Goal: Information Seeking & Learning: Check status

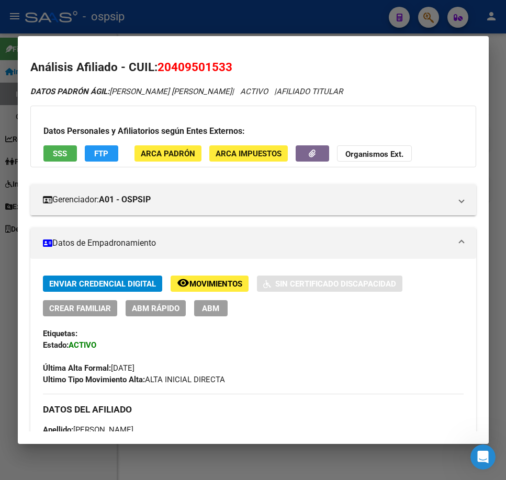
click at [290, 4] on div at bounding box center [253, 240] width 506 height 480
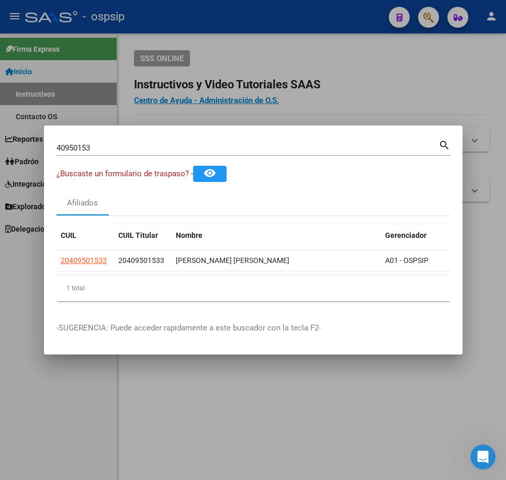
drag, startPoint x: 0, startPoint y: 0, endPoint x: 291, endPoint y: 4, distance: 290.9
click at [291, 4] on div at bounding box center [253, 240] width 506 height 480
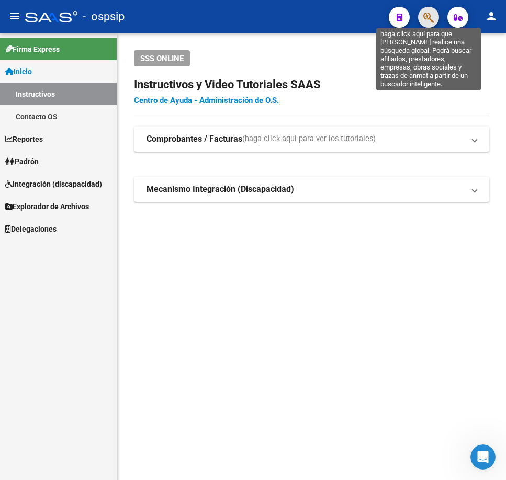
click at [430, 16] on icon "button" at bounding box center [428, 18] width 10 height 12
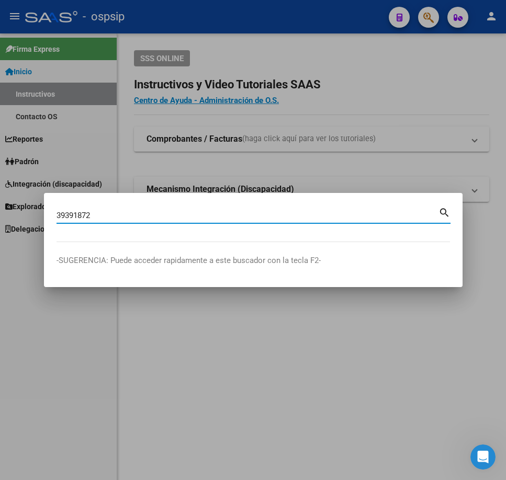
type input "39391872"
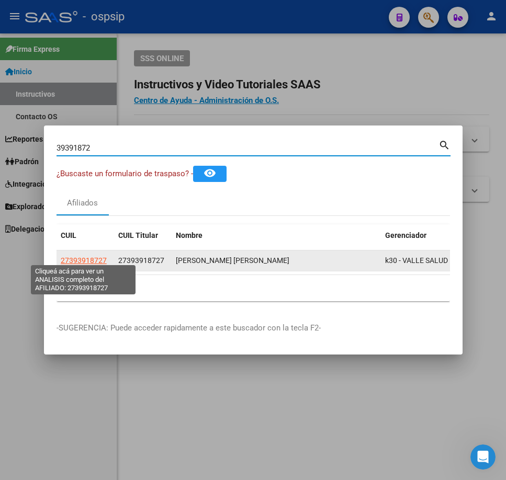
click at [86, 256] on span "27393918727" at bounding box center [84, 260] width 46 height 8
type textarea "27393918727"
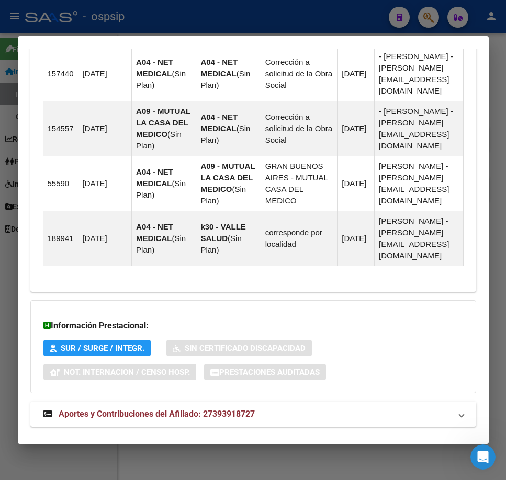
scroll to position [851, 0]
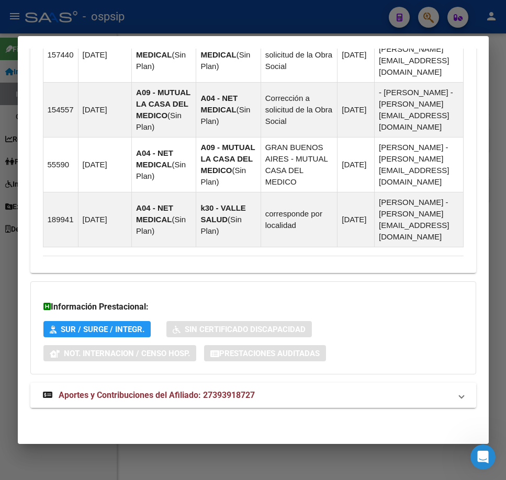
click at [365, 400] on mat-expansion-panel-header "Aportes y Contribuciones del Afiliado: 27393918727" at bounding box center [253, 395] width 446 height 25
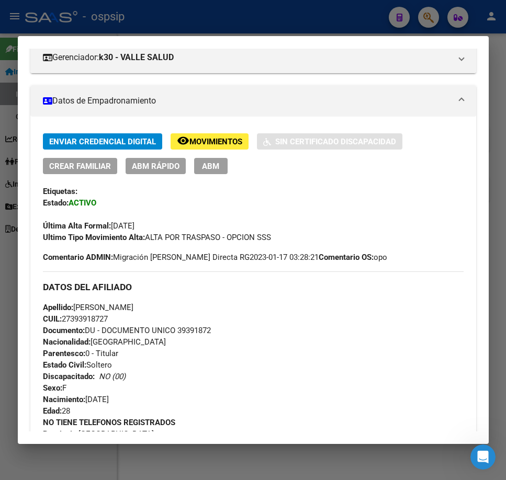
scroll to position [561, 0]
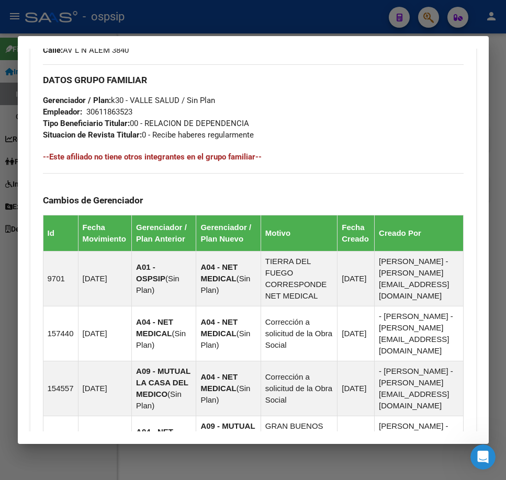
click at [339, 17] on div at bounding box center [253, 240] width 506 height 480
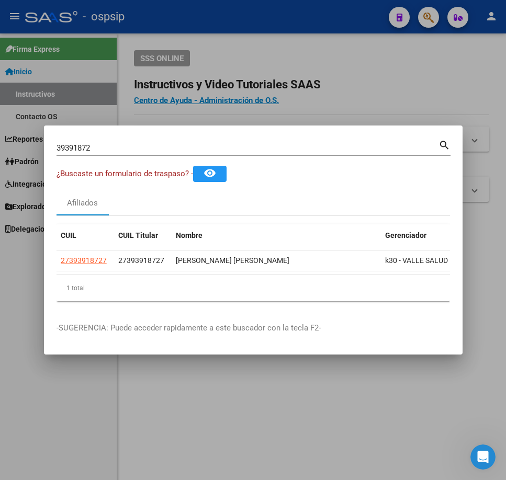
click at [339, 17] on div at bounding box center [253, 240] width 506 height 480
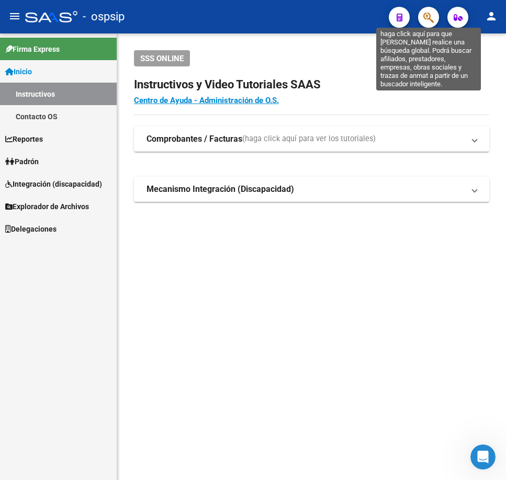
click at [430, 15] on icon "button" at bounding box center [428, 18] width 10 height 12
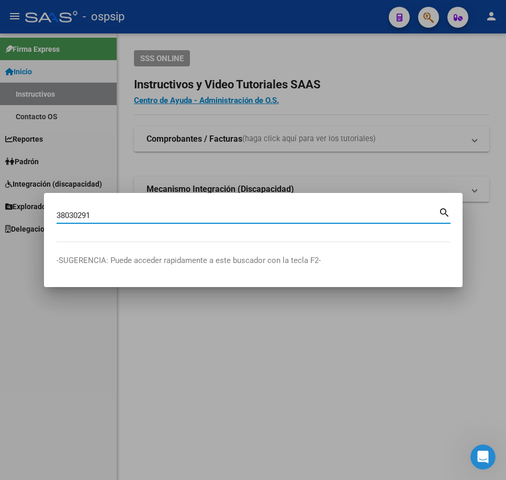
type input "38030291"
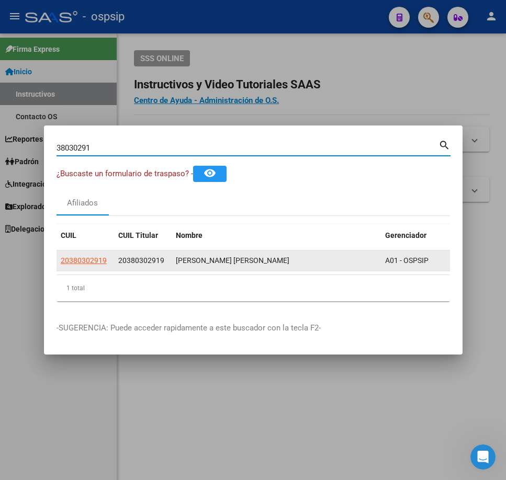
click at [85, 255] on app-link-go-to "20380302919" at bounding box center [84, 261] width 46 height 12
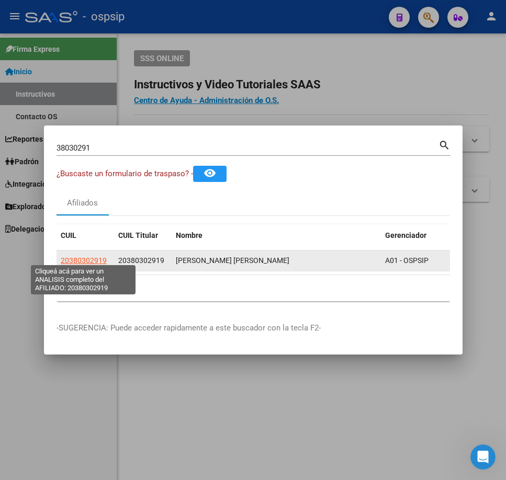
click at [77, 256] on span "20380302919" at bounding box center [84, 260] width 46 height 8
type textarea "20380302919"
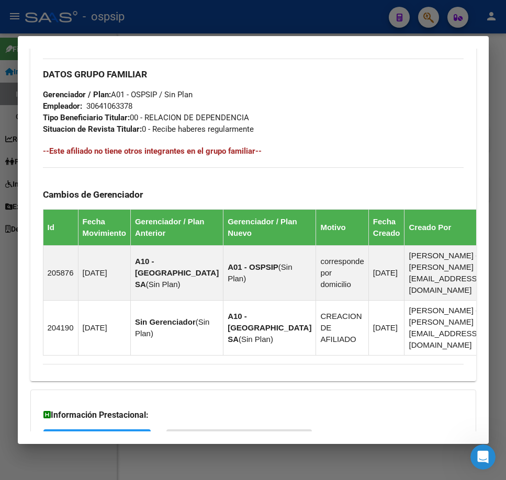
scroll to position [644, 0]
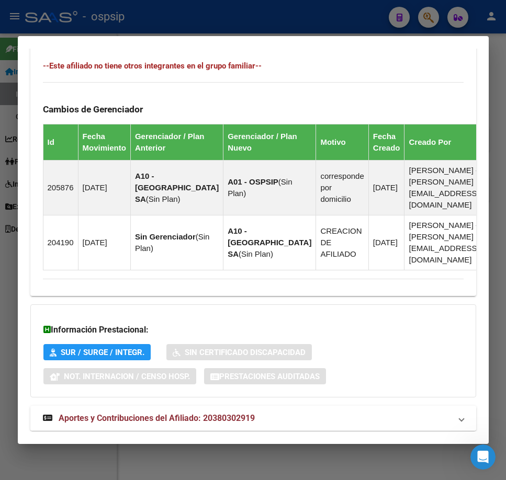
click at [328, 412] on mat-panel-title "Aportes y Contribuciones del Afiliado: 20380302919" at bounding box center [247, 418] width 408 height 13
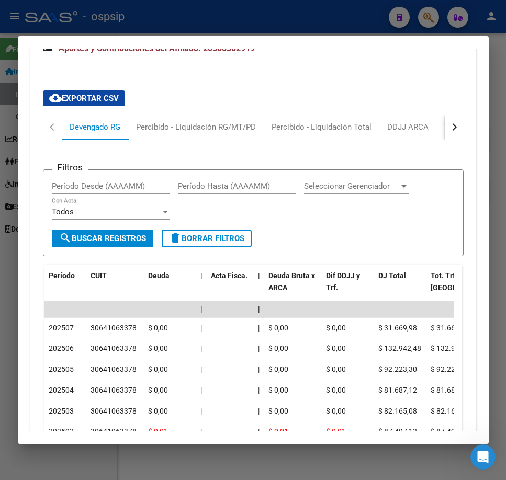
scroll to position [1019, 0]
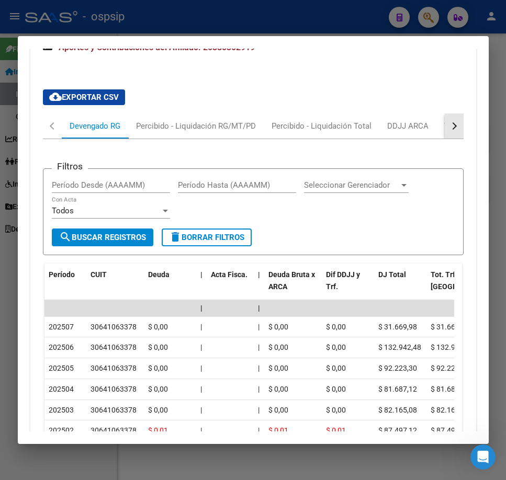
click at [450, 114] on button "button" at bounding box center [454, 126] width 19 height 25
click at [381, 139] on div "Filtros Período Desde (AAAAMM) Período Hasta (AAAAMM) Seleccionar Gerenciador S…" at bounding box center [253, 351] width 421 height 424
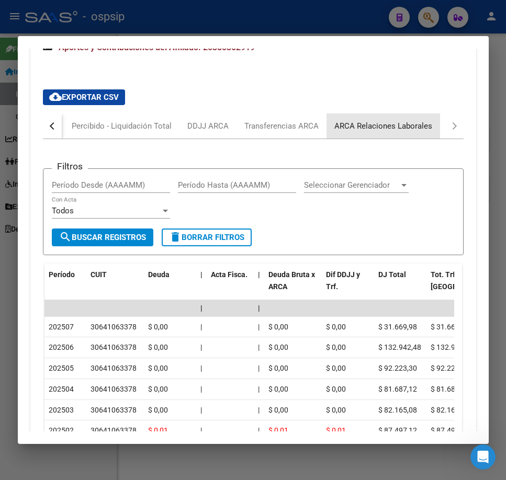
click at [381, 114] on div "ARCA Relaciones Laborales" at bounding box center [383, 126] width 114 height 25
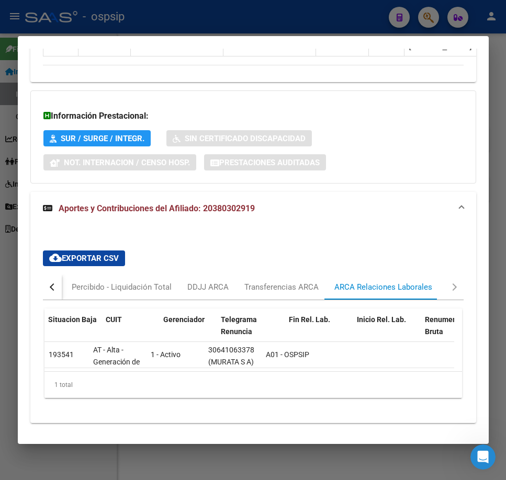
scroll to position [0, 165]
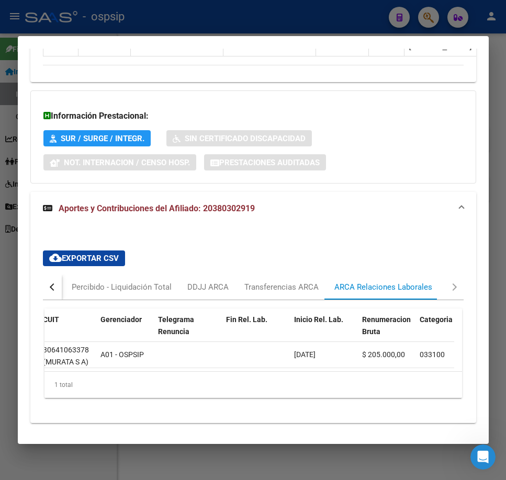
click at [347, 19] on div at bounding box center [253, 240] width 506 height 480
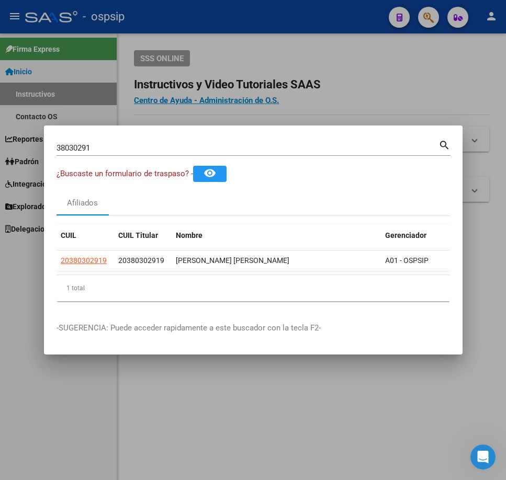
click at [348, 24] on div at bounding box center [253, 240] width 506 height 480
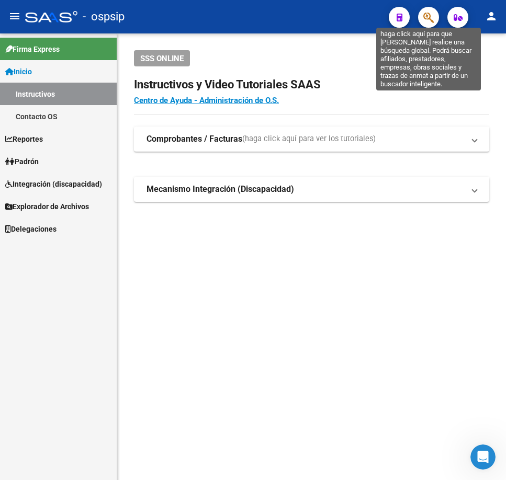
click at [430, 14] on icon "button" at bounding box center [428, 18] width 10 height 12
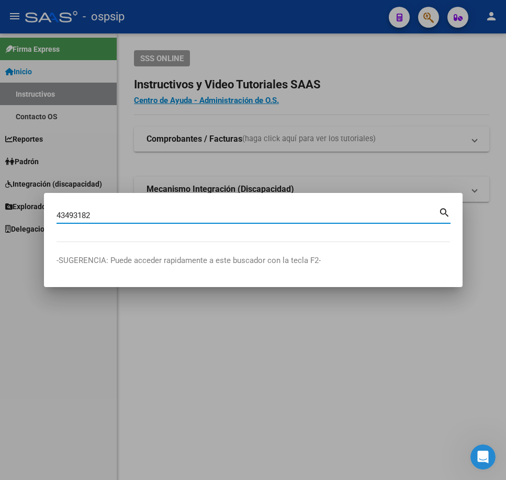
type input "43493182"
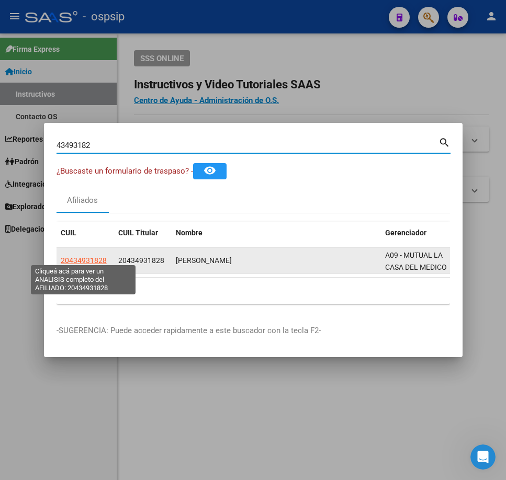
click at [78, 256] on span "20434931828" at bounding box center [84, 260] width 46 height 8
type textarea "20434931828"
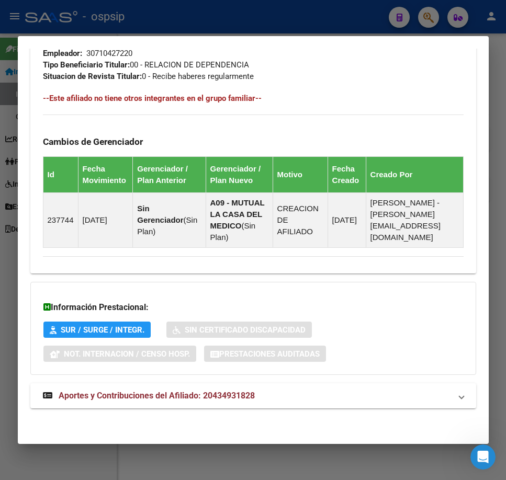
scroll to position [600, 0]
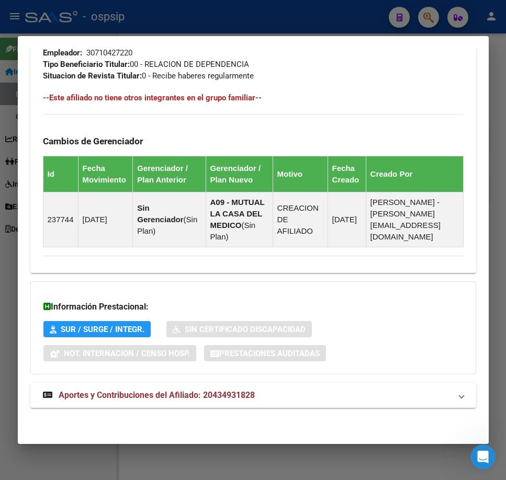
click at [367, 398] on mat-panel-title "Aportes y Contribuciones del Afiliado: 20434931828" at bounding box center [247, 395] width 408 height 13
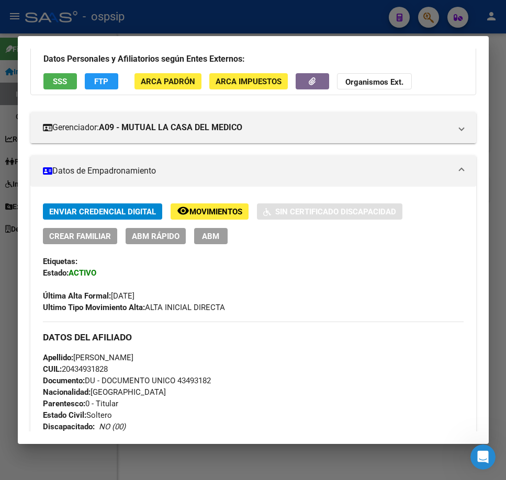
scroll to position [48, 0]
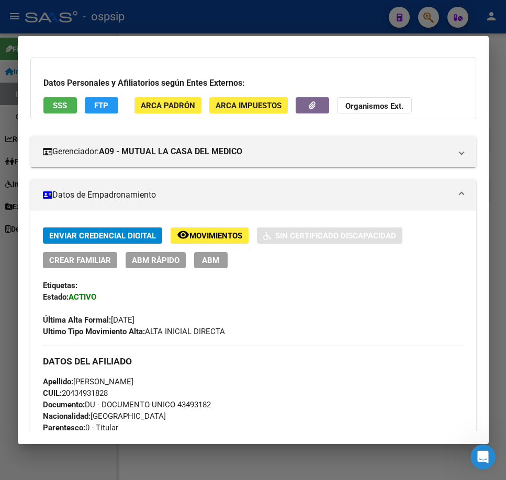
click at [227, 232] on span "Movimientos" at bounding box center [215, 235] width 53 height 9
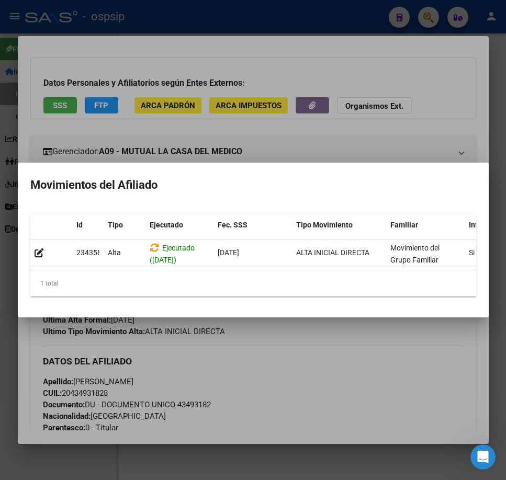
click at [281, 344] on div at bounding box center [253, 240] width 506 height 480
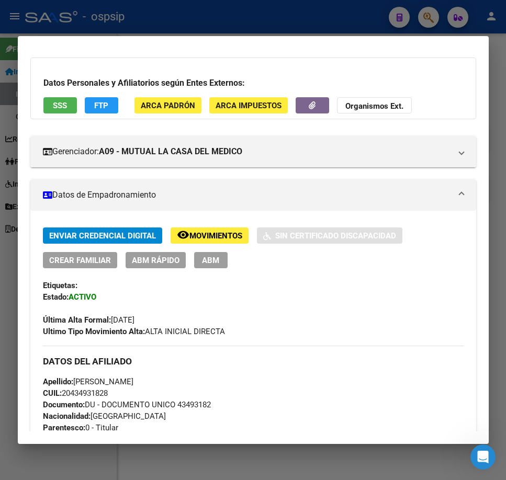
click at [342, 13] on div at bounding box center [253, 240] width 506 height 480
drag, startPoint x: 342, startPoint y: 13, endPoint x: 349, endPoint y: 22, distance: 11.9
click at [343, 15] on div at bounding box center [253, 240] width 506 height 480
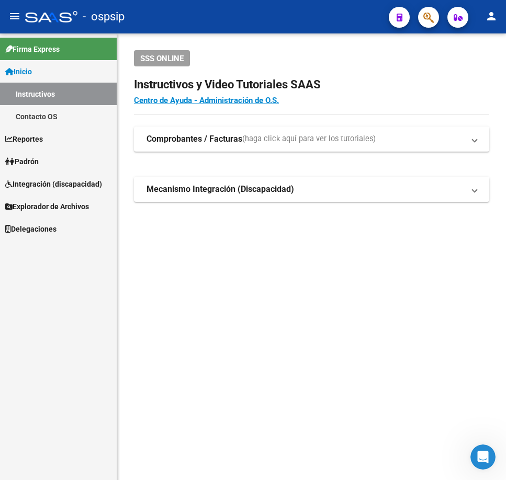
click at [431, 17] on icon "button" at bounding box center [428, 18] width 10 height 12
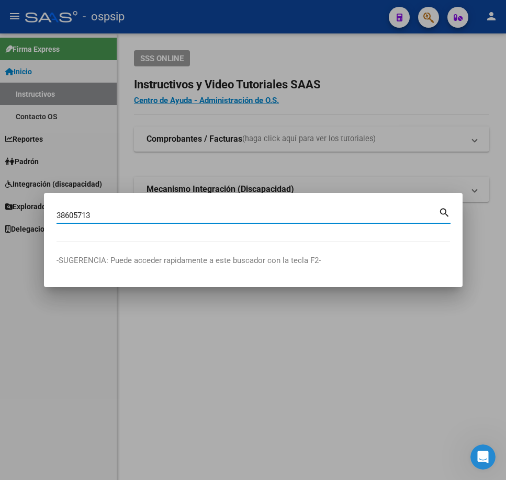
type input "38605713"
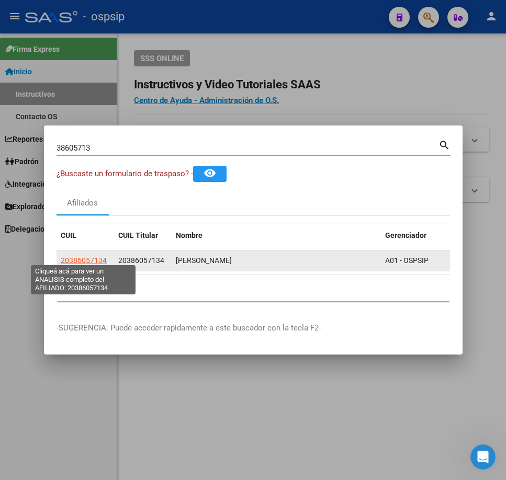
click at [94, 257] on span "20386057134" at bounding box center [84, 260] width 46 height 8
type textarea "20386057134"
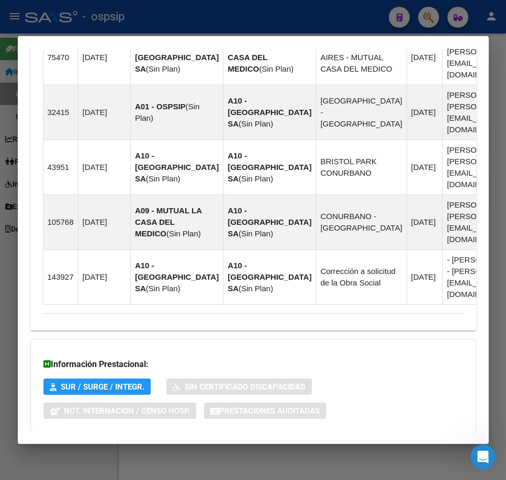
scroll to position [860, 0]
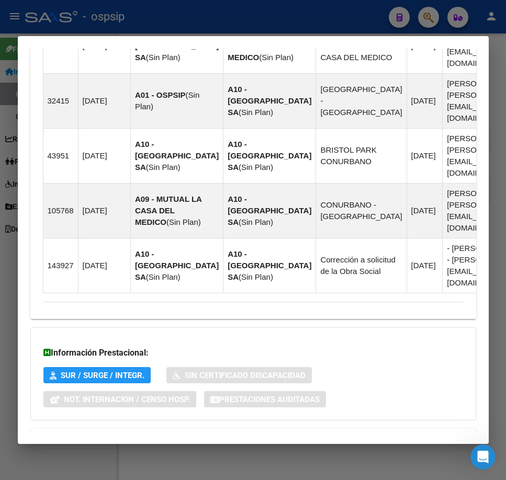
click at [393, 435] on mat-panel-title "Aportes y Contribuciones del Afiliado: 20386057134" at bounding box center [247, 441] width 408 height 13
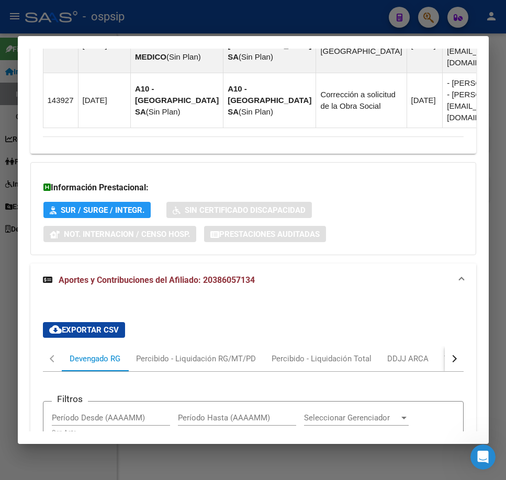
scroll to position [1017, 0]
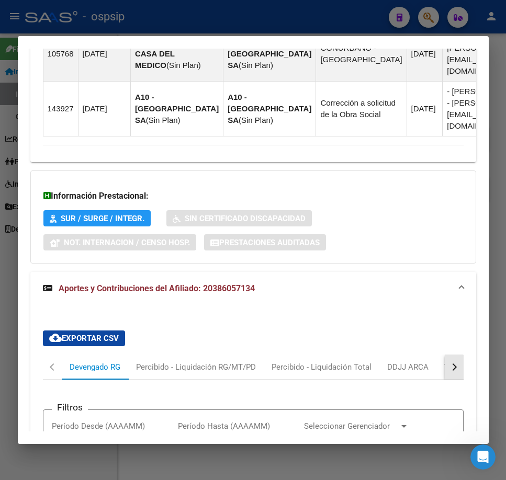
click at [445, 355] on button "button" at bounding box center [454, 367] width 19 height 25
click at [415, 355] on div "ARCA Relaciones Laborales" at bounding box center [383, 367] width 114 height 25
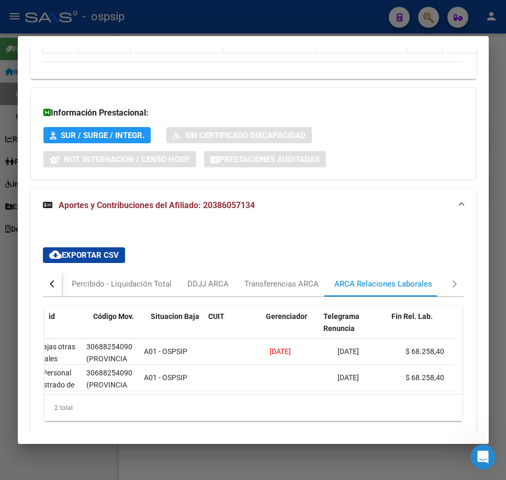
scroll to position [0, 0]
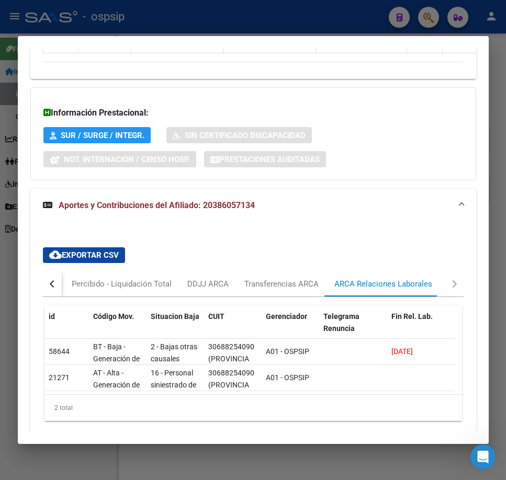
click at [54, 272] on button "button" at bounding box center [52, 284] width 19 height 25
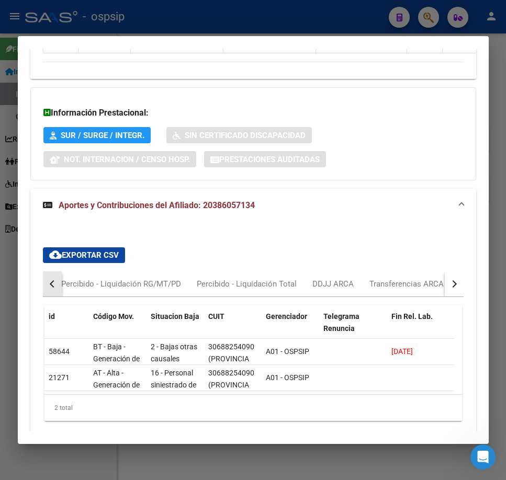
click at [54, 272] on button "button" at bounding box center [52, 284] width 19 height 25
click at [76, 272] on div "Devengado RG" at bounding box center [95, 284] width 66 height 25
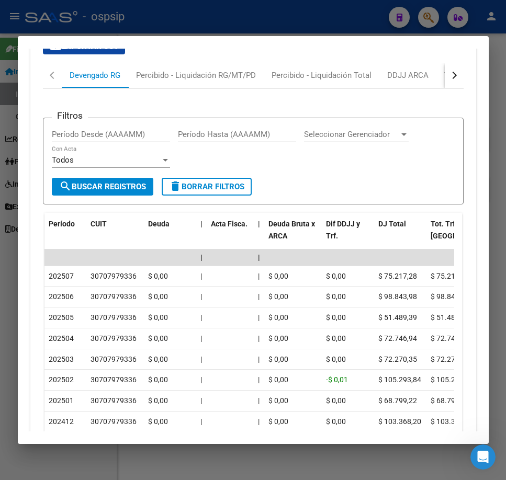
scroll to position [1310, 0]
click at [301, 9] on div at bounding box center [253, 240] width 506 height 480
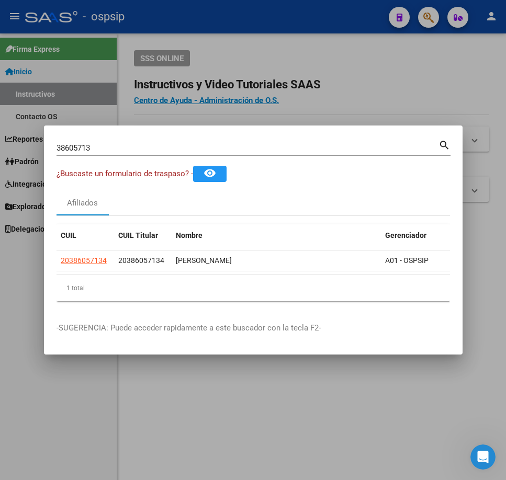
click at [301, 9] on div at bounding box center [253, 240] width 506 height 480
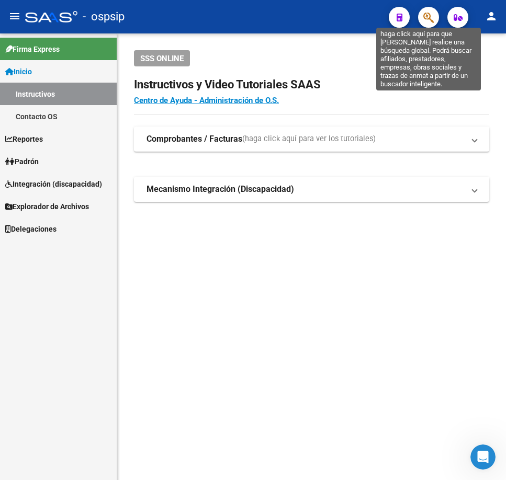
click at [425, 23] on icon "button" at bounding box center [428, 18] width 10 height 12
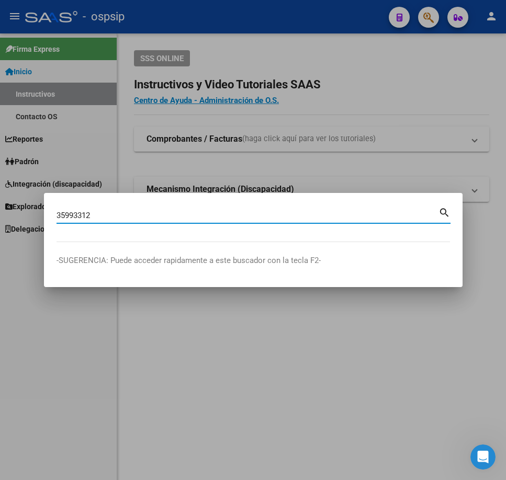
type input "35993312"
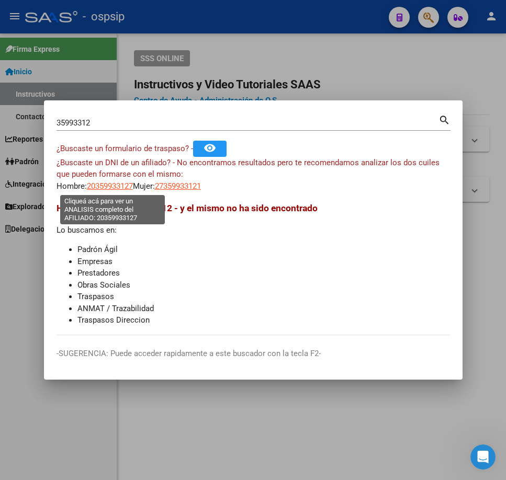
click at [104, 188] on span "20359933127" at bounding box center [110, 186] width 46 height 9
copy span "5"
type textarea "20359933127"
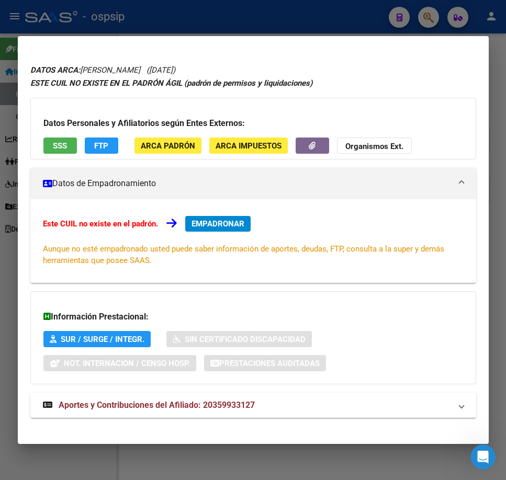
scroll to position [32, 0]
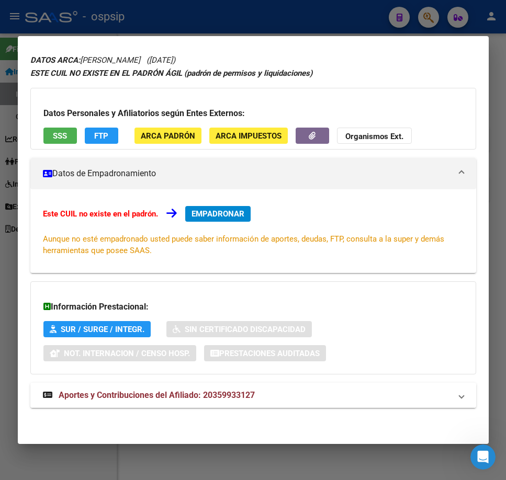
click at [308, 383] on mat-expansion-panel-header "Aportes y Contribuciones del Afiliado: 20359933127" at bounding box center [253, 395] width 446 height 25
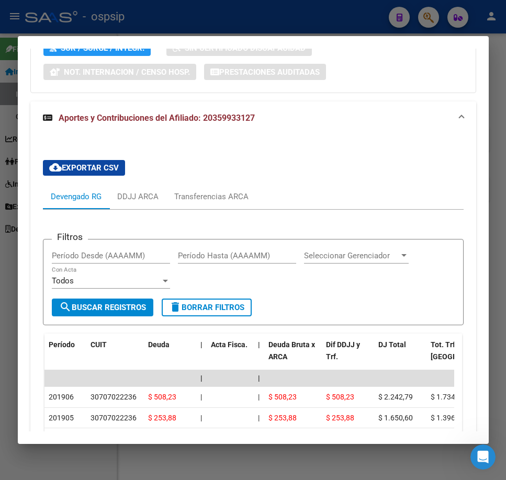
scroll to position [0, 0]
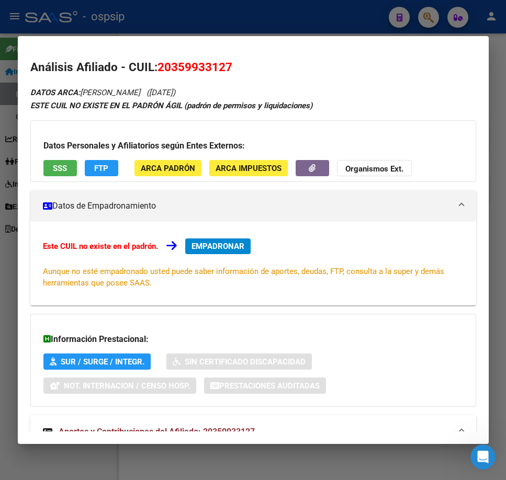
click at [314, 19] on div at bounding box center [253, 240] width 506 height 480
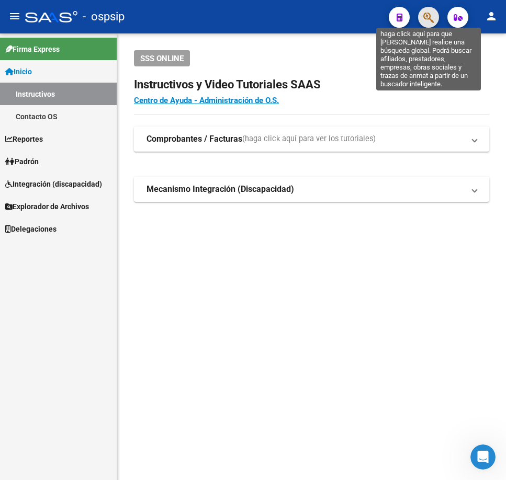
click at [427, 24] on icon "button" at bounding box center [428, 18] width 10 height 12
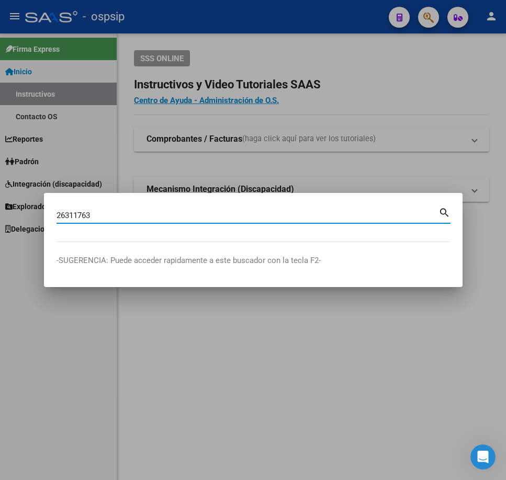
type input "26311763"
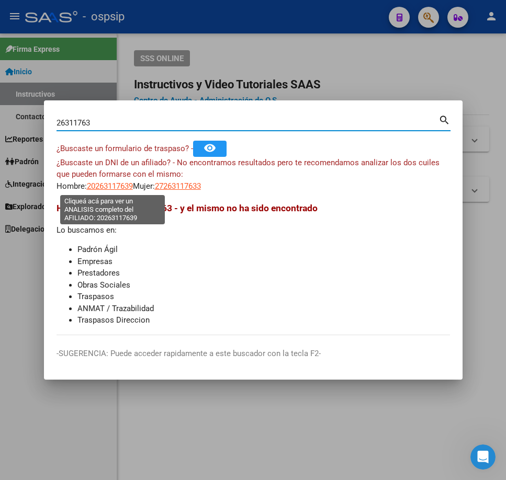
click at [117, 190] on span "20263117639" at bounding box center [110, 186] width 46 height 9
type textarea "20263117639"
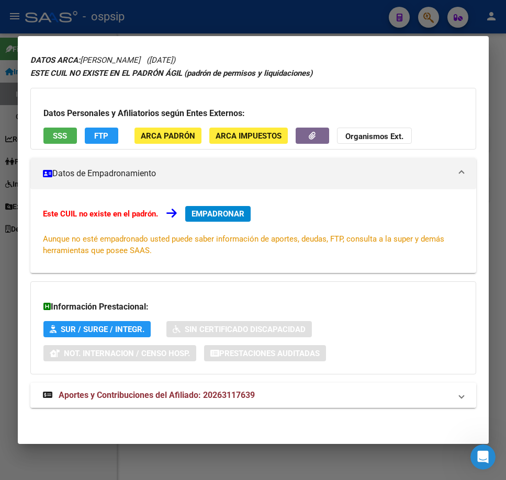
drag, startPoint x: 319, startPoint y: 402, endPoint x: 323, endPoint y: 390, distance: 12.7
click at [319, 399] on mat-expansion-panel-header "Aportes y Contribuciones del Afiliado: 20263117639" at bounding box center [253, 395] width 446 height 25
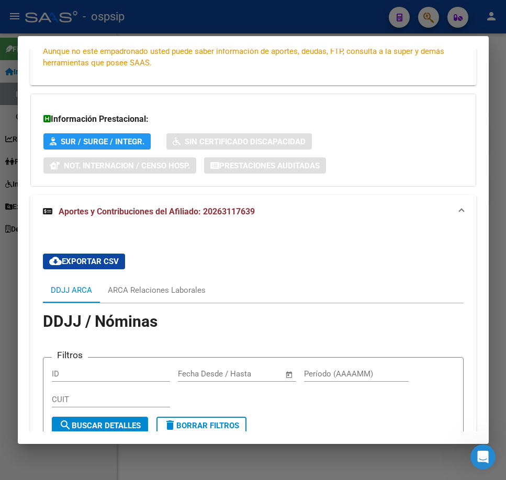
scroll to position [339, 0]
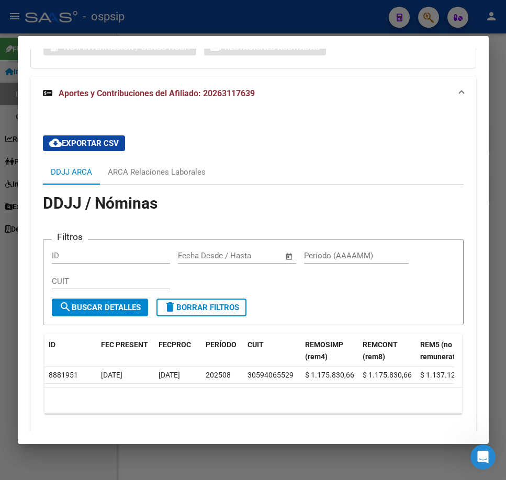
drag, startPoint x: 152, startPoint y: 402, endPoint x: 213, endPoint y: 410, distance: 61.2
click at [213, 410] on div "10 total 1" at bounding box center [253, 401] width 418 height 26
click at [329, 19] on div at bounding box center [253, 240] width 506 height 480
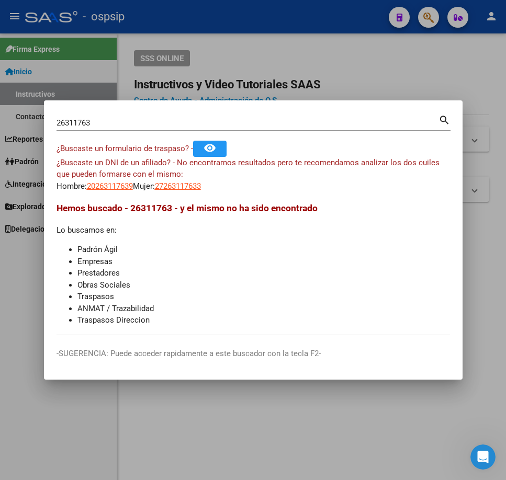
click at [329, 19] on div at bounding box center [253, 240] width 506 height 480
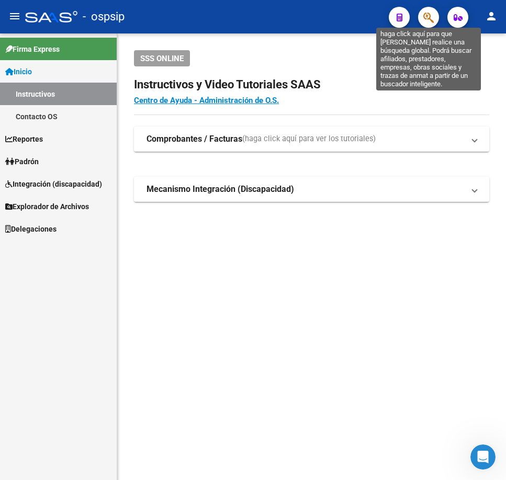
click at [423, 6] on div at bounding box center [424, 16] width 29 height 21
click at [423, 18] on icon "button" at bounding box center [428, 18] width 10 height 12
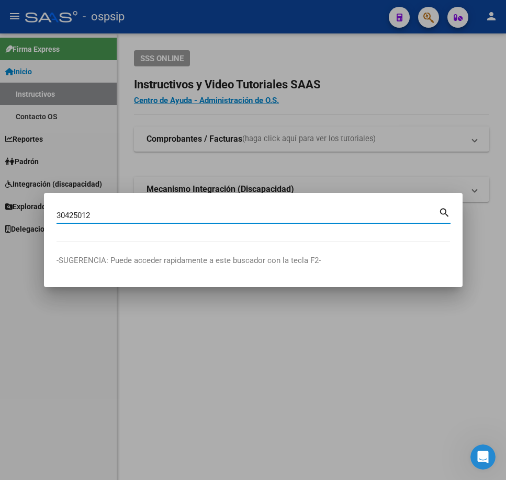
type input "30425012"
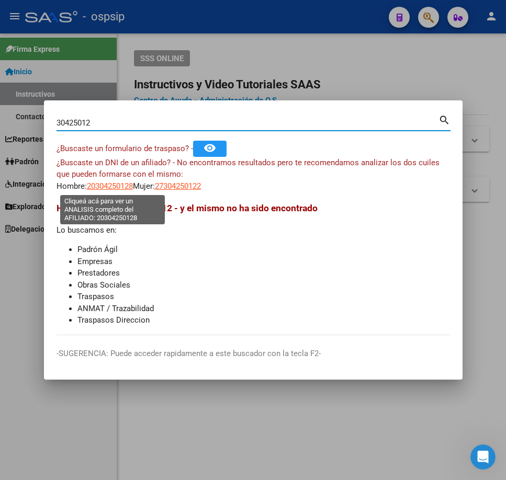
click at [115, 185] on span "20304250128" at bounding box center [110, 186] width 46 height 9
type textarea "20304250128"
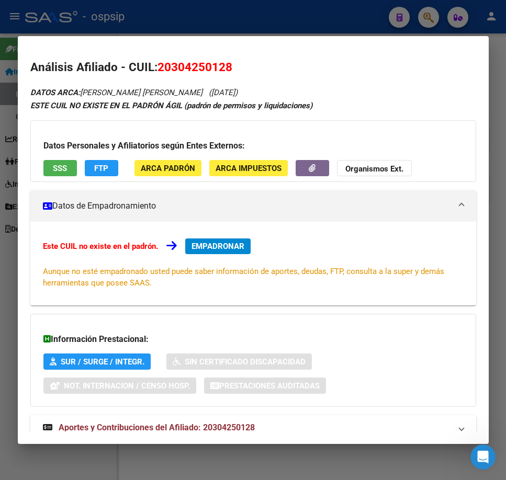
scroll to position [32, 0]
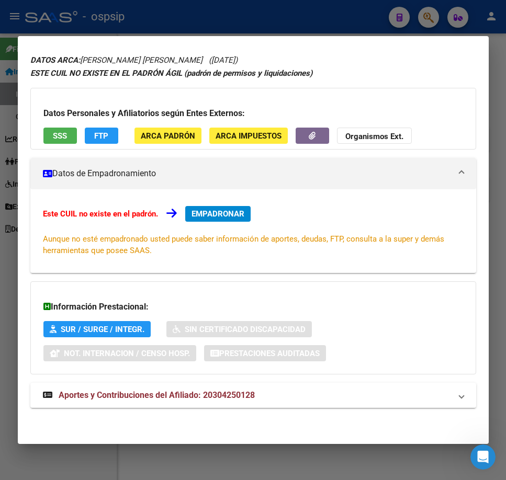
drag, startPoint x: 355, startPoint y: 403, endPoint x: 389, endPoint y: 356, distance: 57.7
click at [355, 401] on mat-expansion-panel-header "Aportes y Contribuciones del Afiliado: 20304250128" at bounding box center [253, 395] width 446 height 25
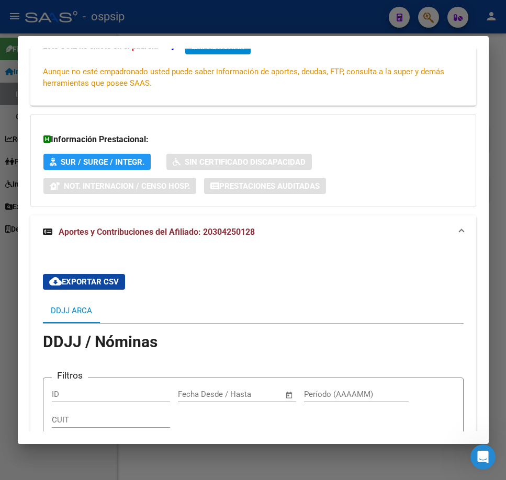
scroll to position [355, 0]
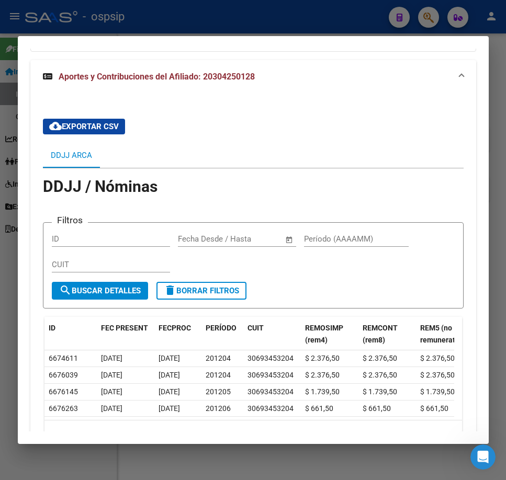
click at [288, 22] on div at bounding box center [253, 240] width 506 height 480
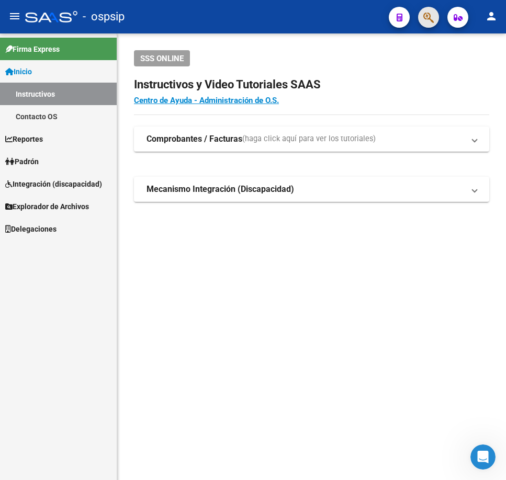
click at [422, 16] on button "button" at bounding box center [428, 17] width 21 height 21
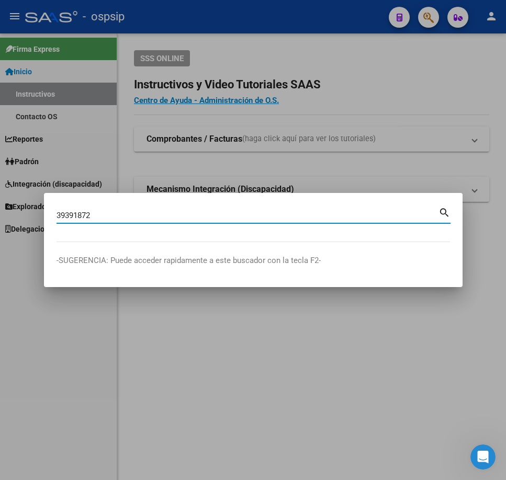
type input "39391872"
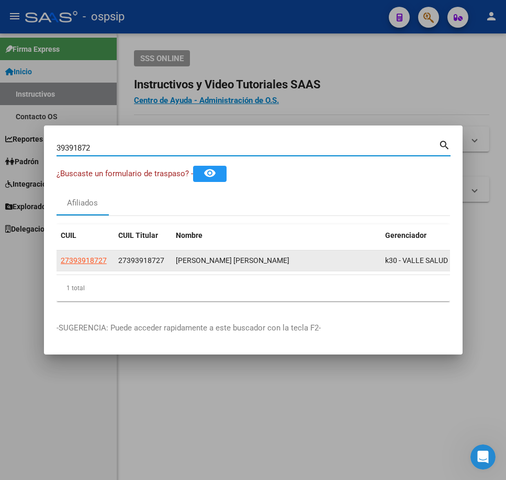
click at [84, 263] on datatable-body-cell "27393918727" at bounding box center [86, 261] width 58 height 20
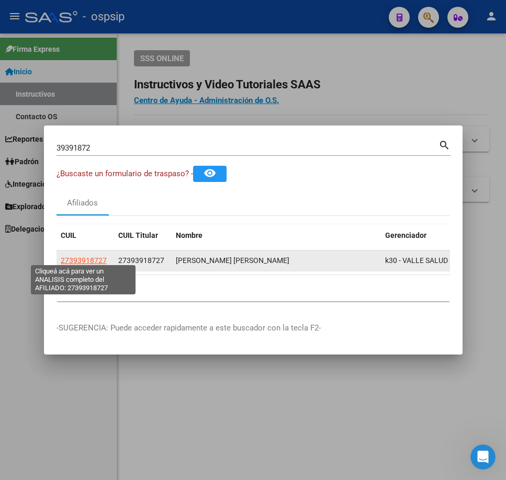
click at [90, 256] on span "27393918727" at bounding box center [84, 260] width 46 height 8
type textarea "27393918727"
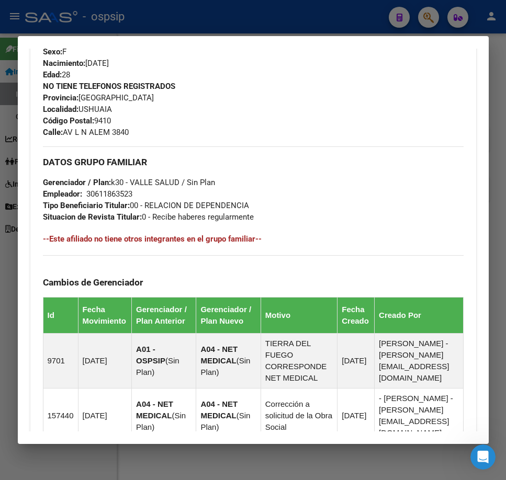
scroll to position [457, 0]
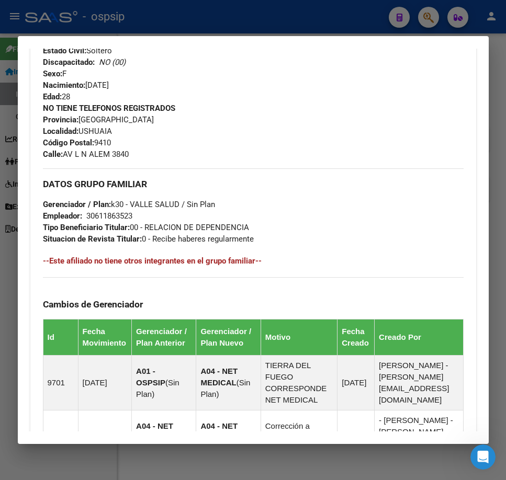
click at [287, 19] on div at bounding box center [253, 240] width 506 height 480
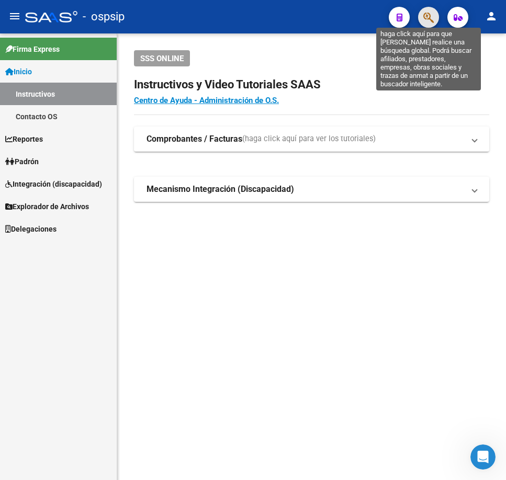
click at [428, 17] on icon "button" at bounding box center [428, 18] width 10 height 12
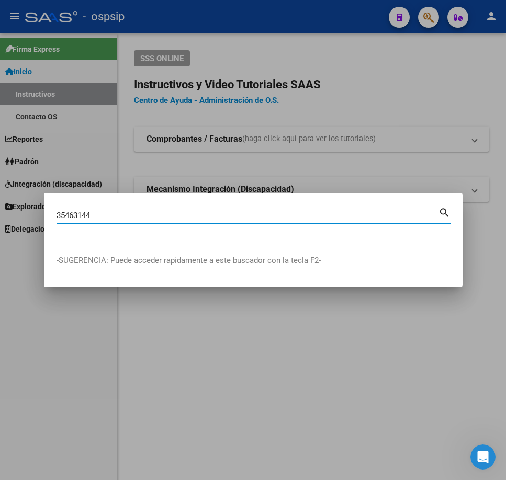
type input "35463144"
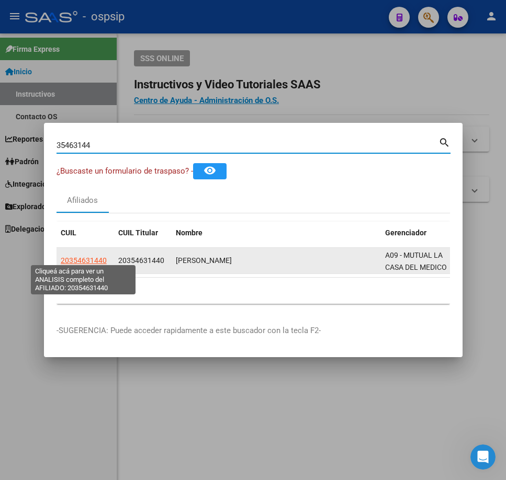
click at [89, 257] on span "20354631440" at bounding box center [84, 260] width 46 height 8
type textarea "20354631440"
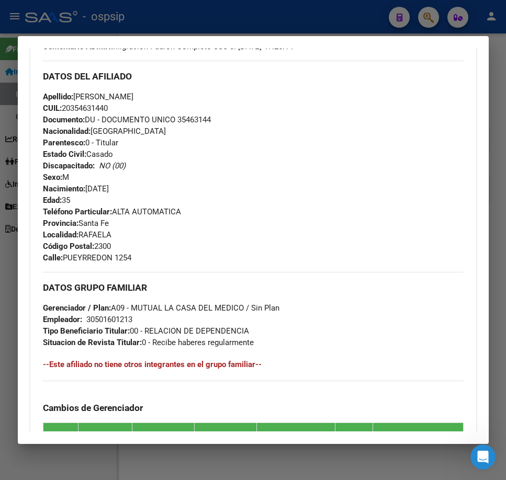
scroll to position [366, 0]
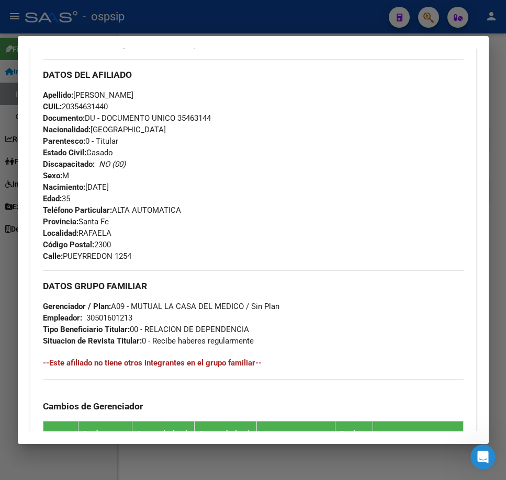
click at [286, 10] on div at bounding box center [253, 240] width 506 height 480
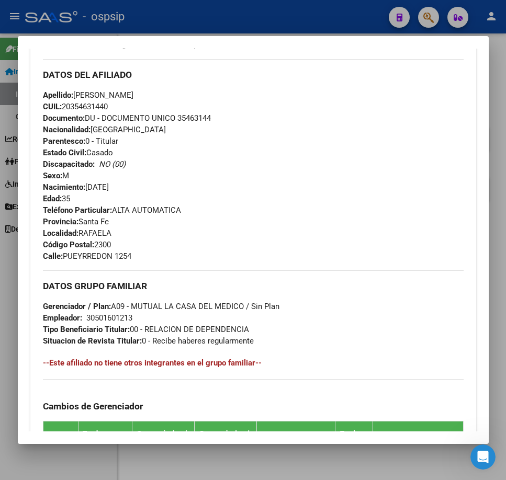
drag, startPoint x: 286, startPoint y: 10, endPoint x: 332, endPoint y: 43, distance: 56.9
click at [287, 10] on div at bounding box center [253, 240] width 506 height 480
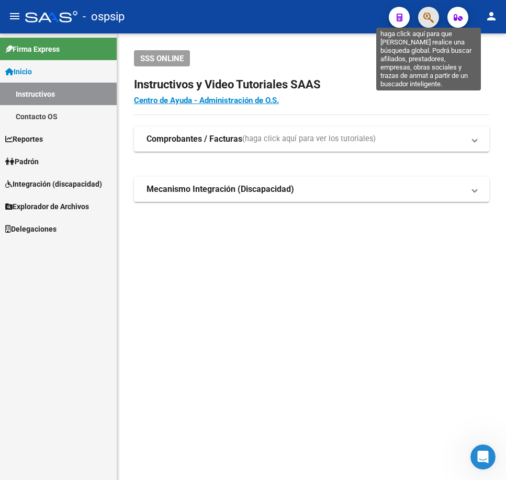
click at [427, 20] on icon "button" at bounding box center [428, 18] width 10 height 12
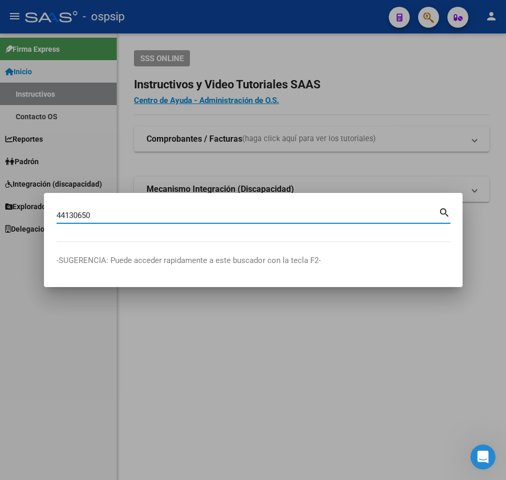
type input "44130650"
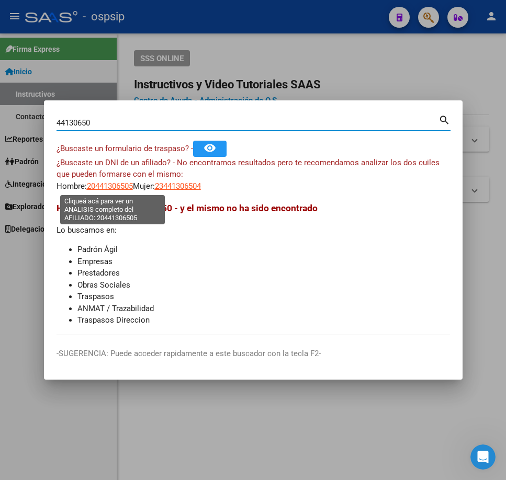
click at [120, 187] on span "20441306505" at bounding box center [110, 186] width 46 height 9
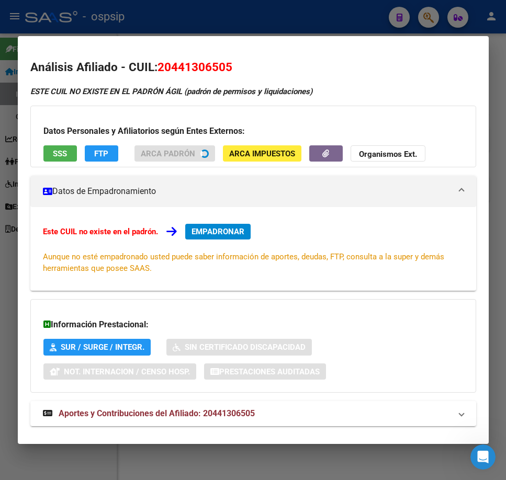
click at [285, 12] on div at bounding box center [253, 240] width 506 height 480
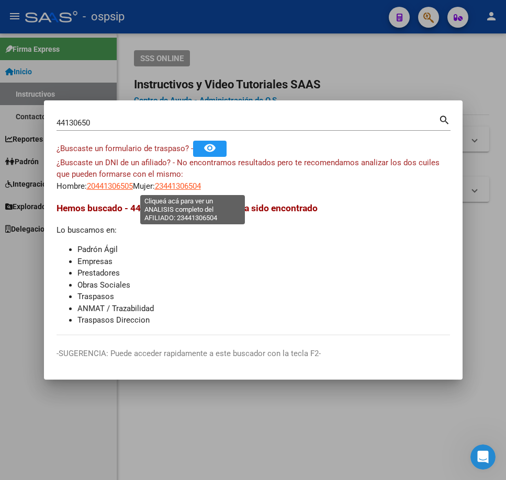
click at [195, 182] on span "23441306504" at bounding box center [178, 186] width 46 height 9
type textarea "23441306504"
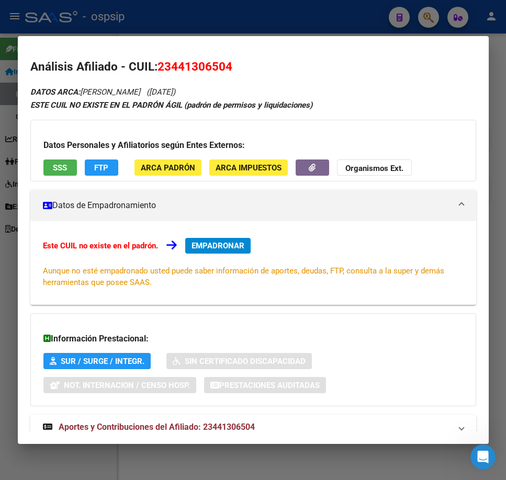
scroll to position [0, 0]
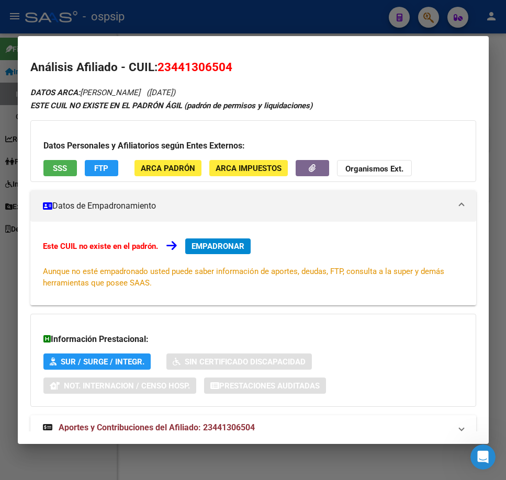
click at [315, 12] on div at bounding box center [253, 240] width 506 height 480
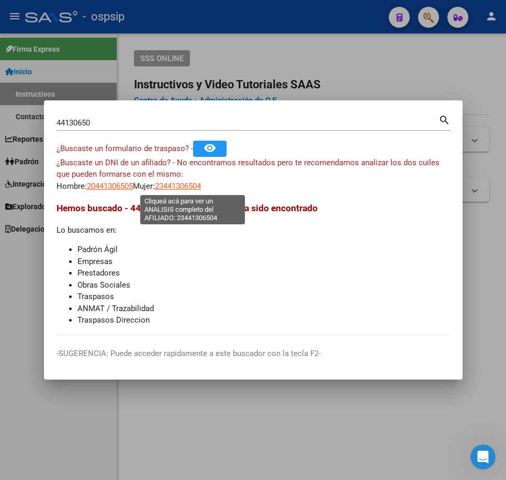
click at [201, 187] on span "23441306504" at bounding box center [178, 186] width 46 height 9
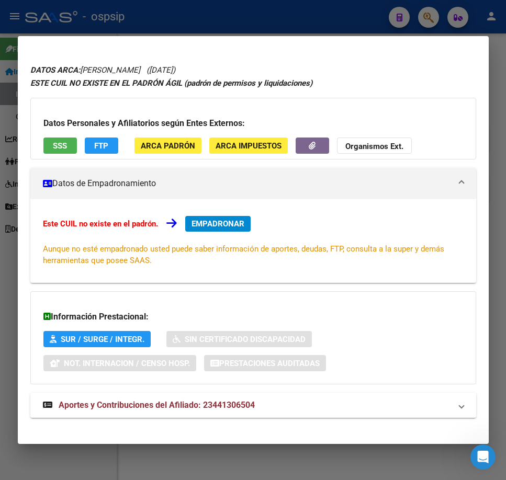
scroll to position [32, 0]
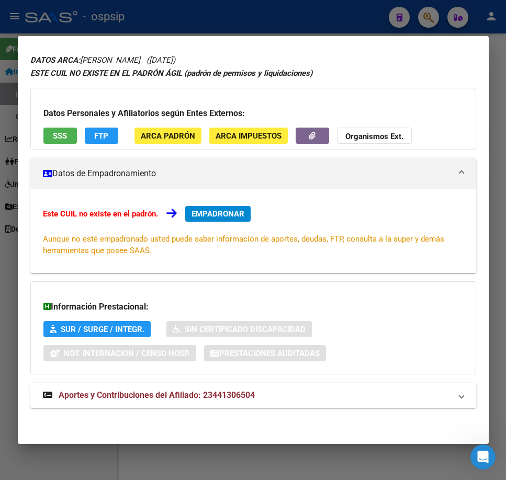
click at [313, 399] on mat-panel-title "Aportes y Contribuciones del Afiliado: 23441306504" at bounding box center [247, 395] width 408 height 13
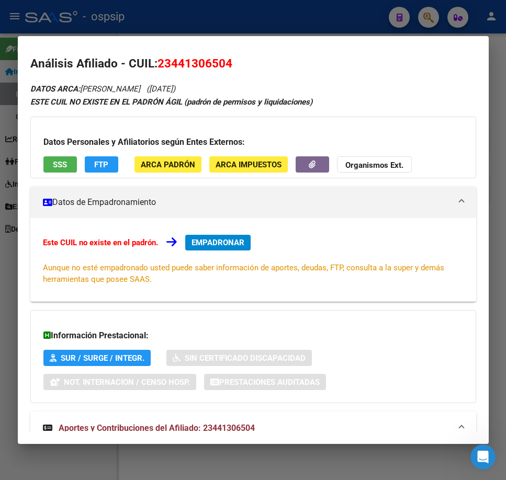
scroll to position [0, 0]
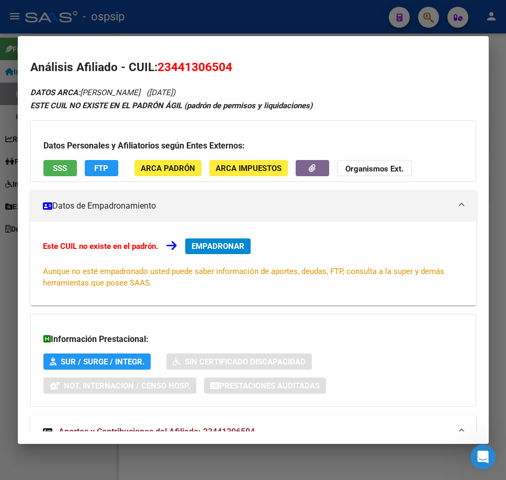
click at [329, 6] on div at bounding box center [253, 240] width 506 height 480
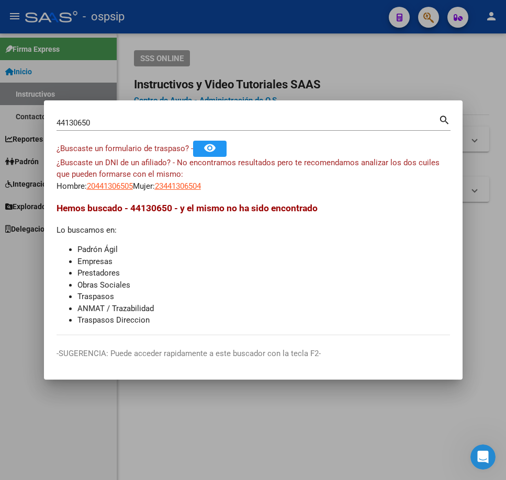
click at [372, 21] on div at bounding box center [253, 240] width 506 height 480
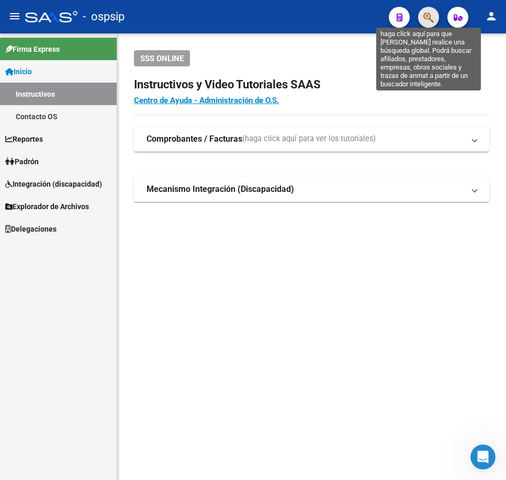
click at [430, 12] on icon "button" at bounding box center [428, 18] width 10 height 12
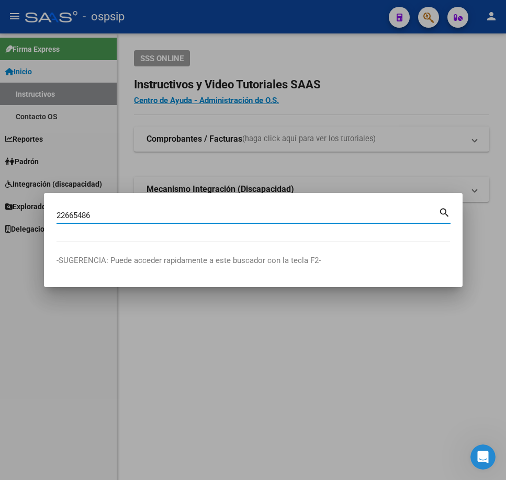
type input "22665486"
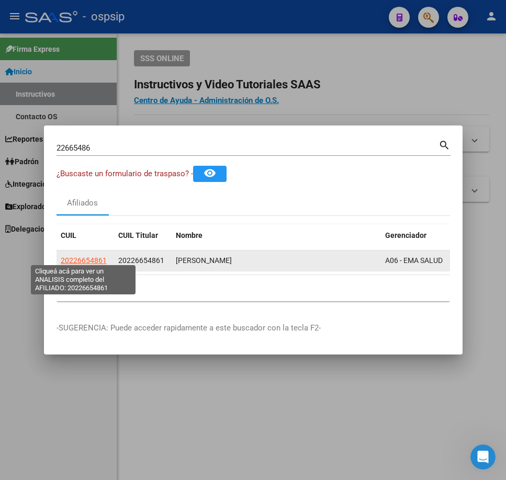
click at [76, 256] on span "20226654861" at bounding box center [84, 260] width 46 height 8
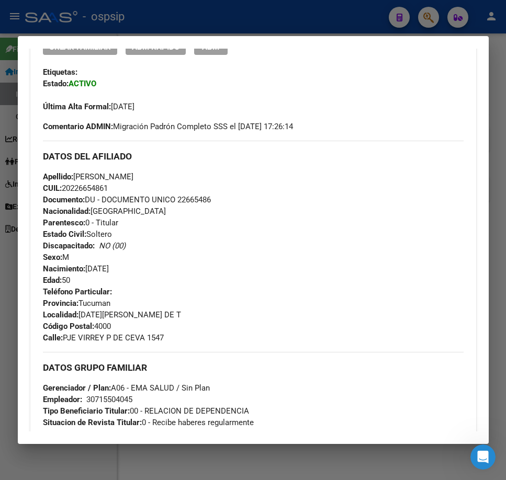
scroll to position [471, 0]
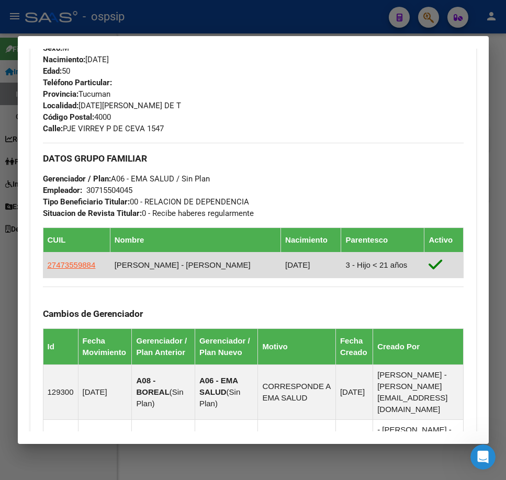
click at [65, 261] on span "27473559884" at bounding box center [72, 265] width 48 height 9
type textarea "27473559884"
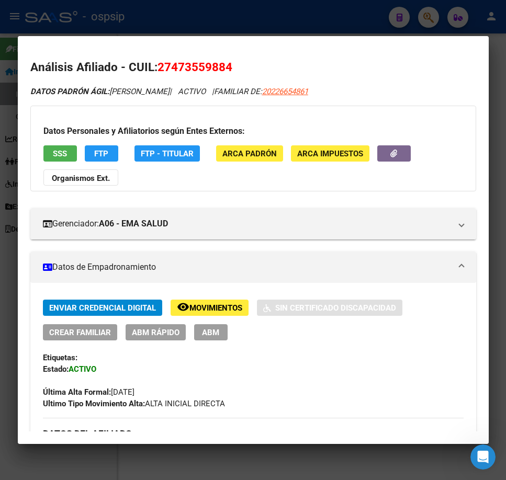
click at [196, 307] on span "Movimientos" at bounding box center [215, 307] width 53 height 9
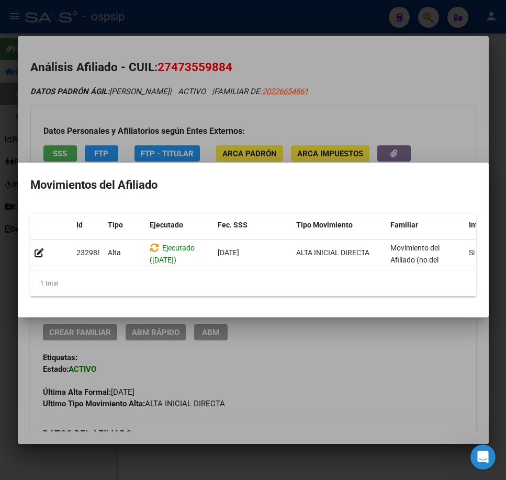
click at [310, 359] on div at bounding box center [253, 240] width 506 height 480
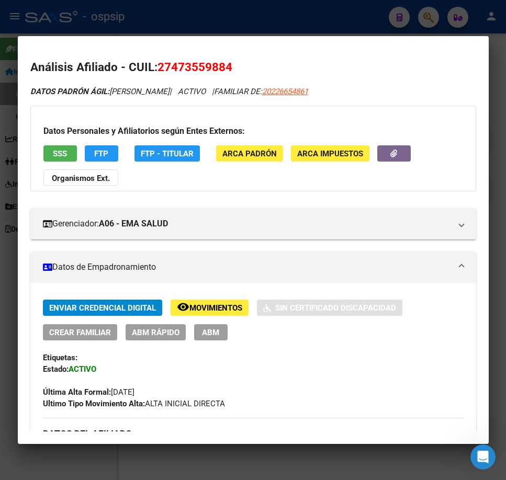
scroll to position [262, 0]
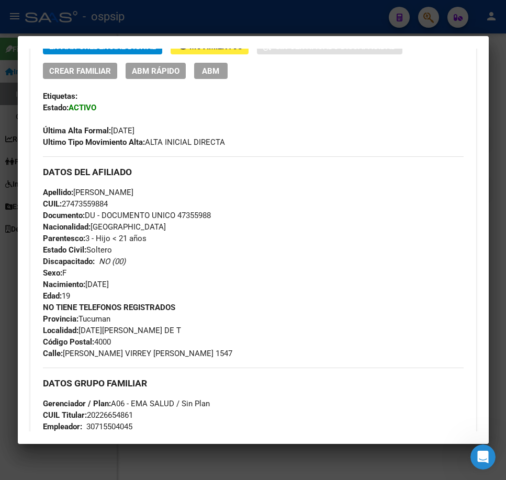
click at [281, 30] on div at bounding box center [253, 240] width 506 height 480
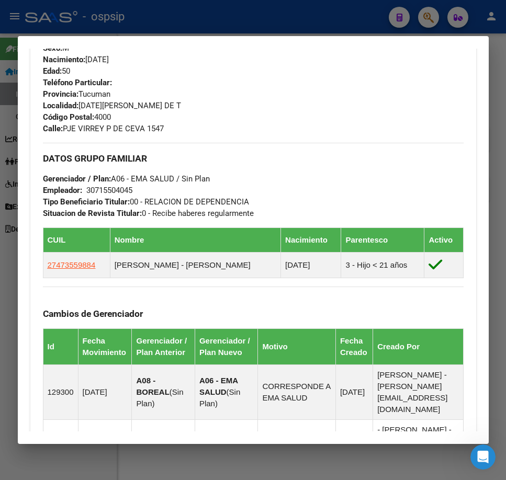
click at [281, 30] on div at bounding box center [253, 240] width 506 height 480
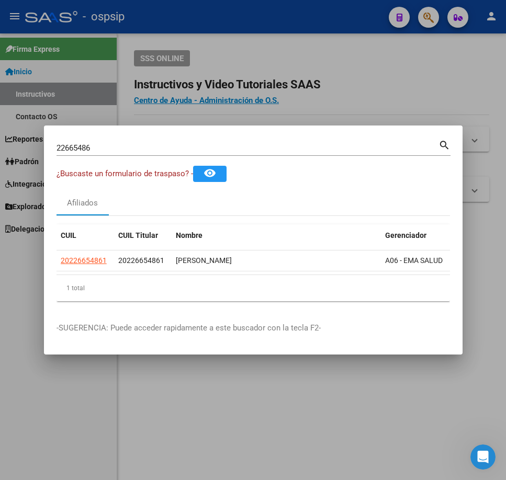
click at [299, 34] on div at bounding box center [253, 240] width 506 height 480
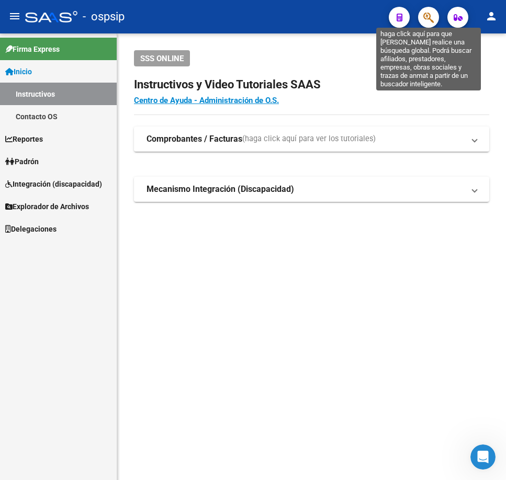
click at [425, 21] on icon "button" at bounding box center [428, 18] width 10 height 12
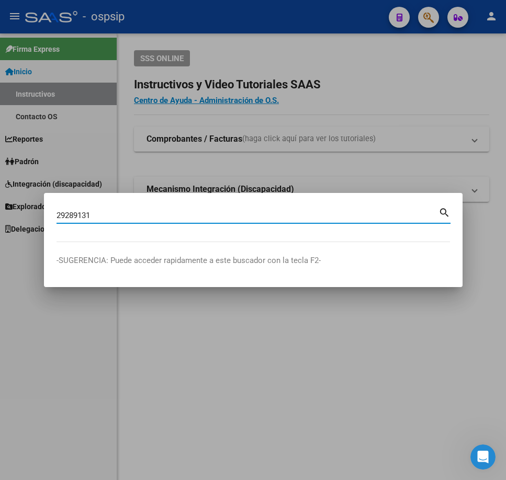
type input "29289131"
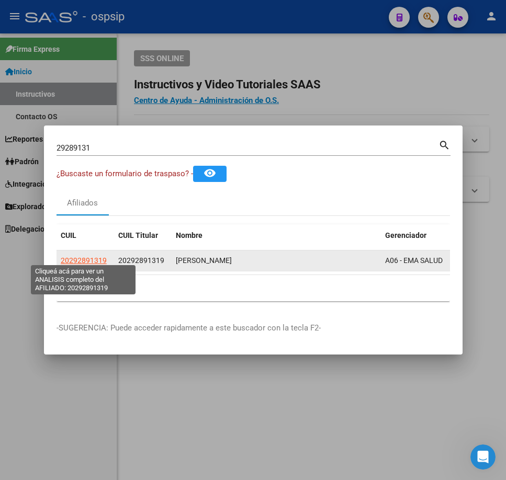
click at [91, 256] on span "20292891319" at bounding box center [84, 260] width 46 height 8
type textarea "20292891319"
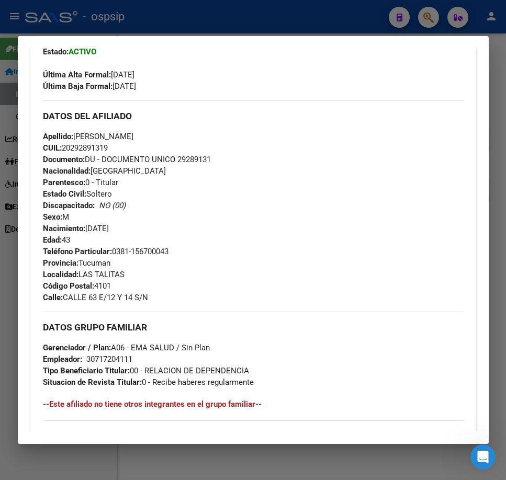
scroll to position [247, 0]
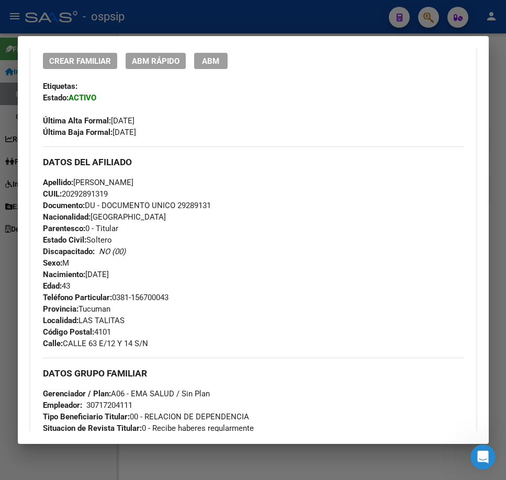
click at [167, 66] on span "ABM Rápido" at bounding box center [156, 61] width 48 height 9
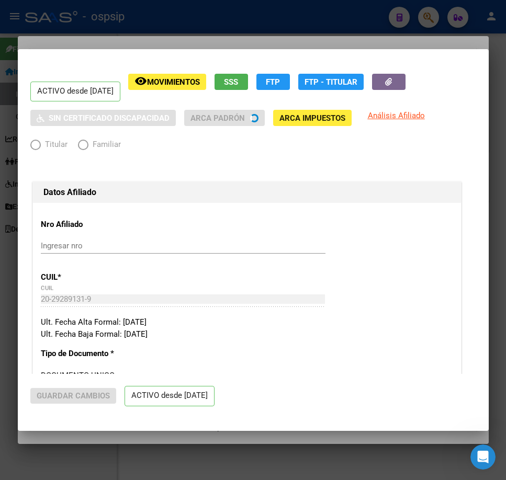
radio input "true"
type input "30-71720411-1"
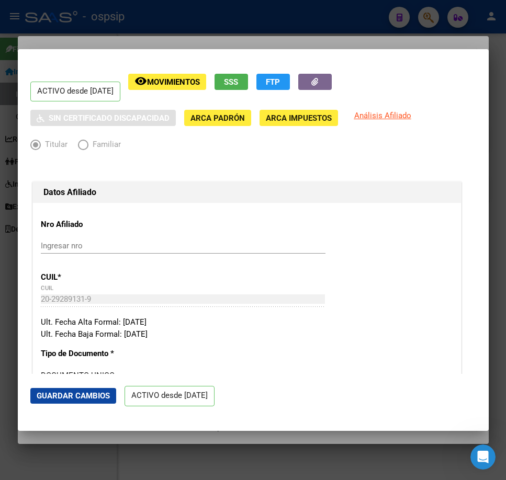
click at [207, 40] on div at bounding box center [253, 240] width 506 height 480
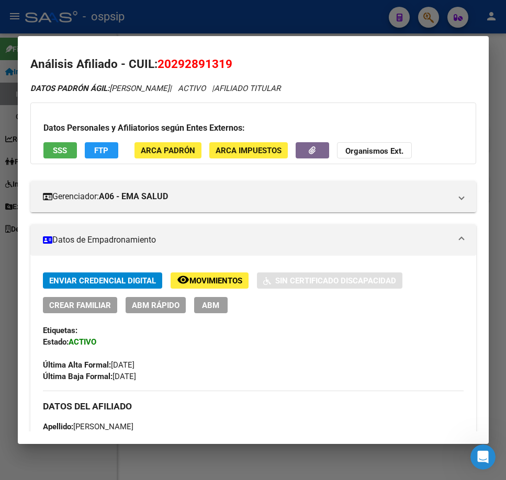
scroll to position [0, 0]
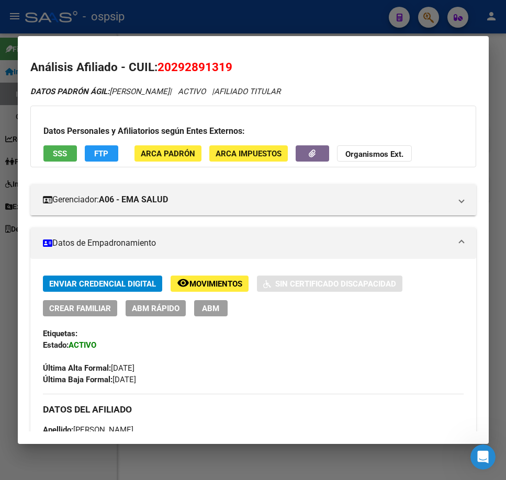
click at [214, 290] on button "remove_red_eye Movimientos" at bounding box center [210, 284] width 78 height 16
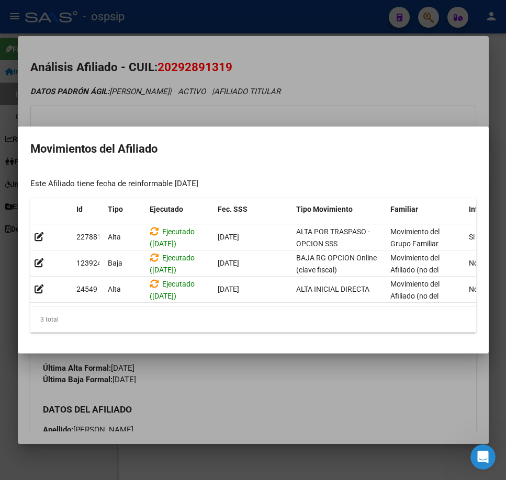
click at [337, 102] on div at bounding box center [253, 240] width 506 height 480
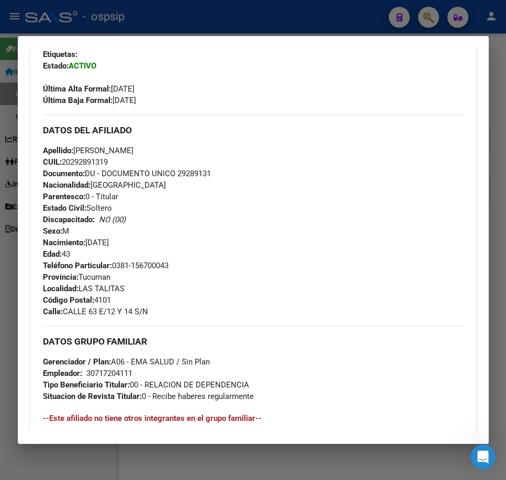
scroll to position [244, 0]
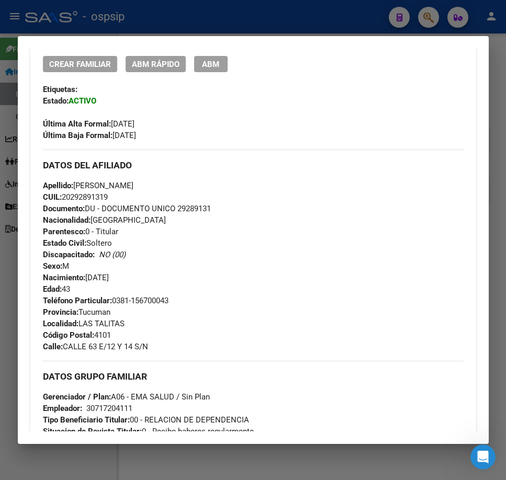
click at [287, 24] on div at bounding box center [253, 240] width 506 height 480
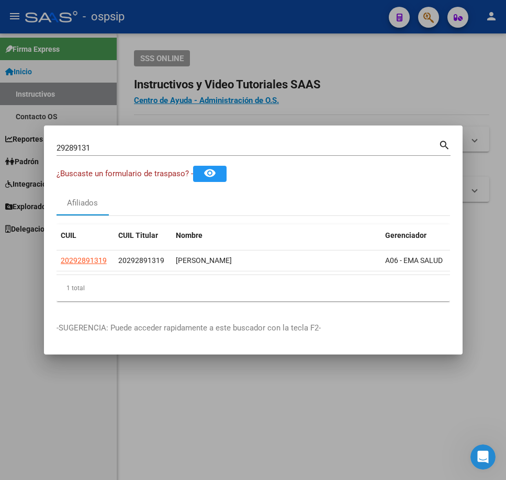
click at [287, 24] on div at bounding box center [253, 240] width 506 height 480
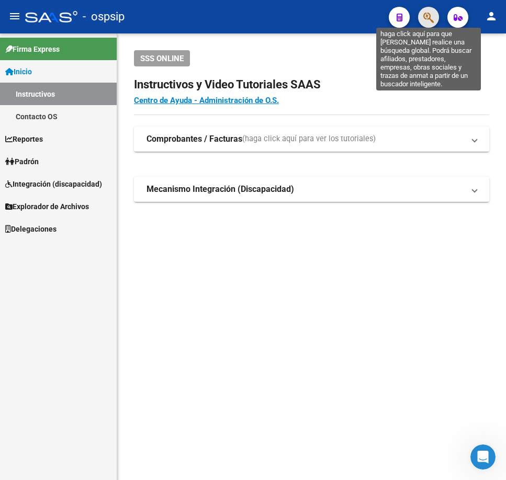
click at [424, 18] on icon "button" at bounding box center [428, 18] width 10 height 12
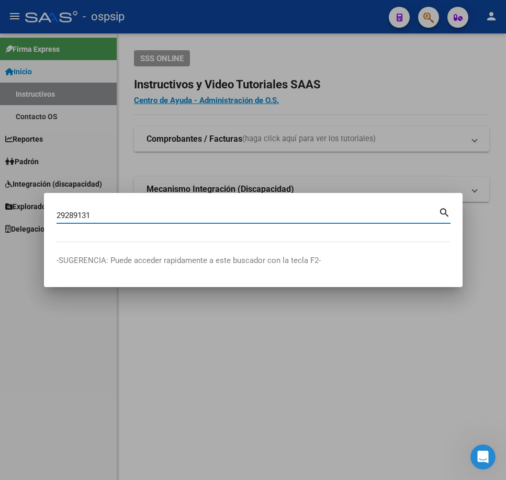
type input "29289131"
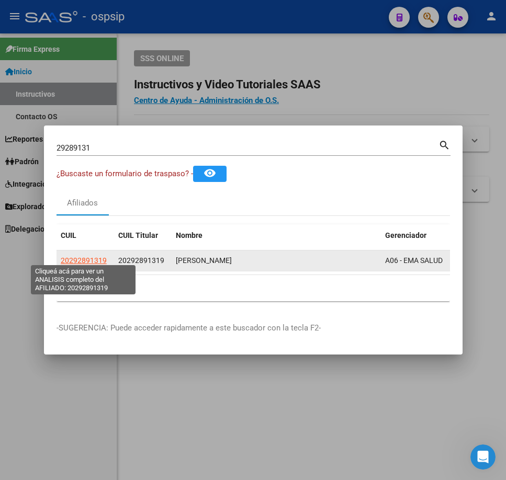
click at [79, 257] on span "20292891319" at bounding box center [84, 260] width 46 height 8
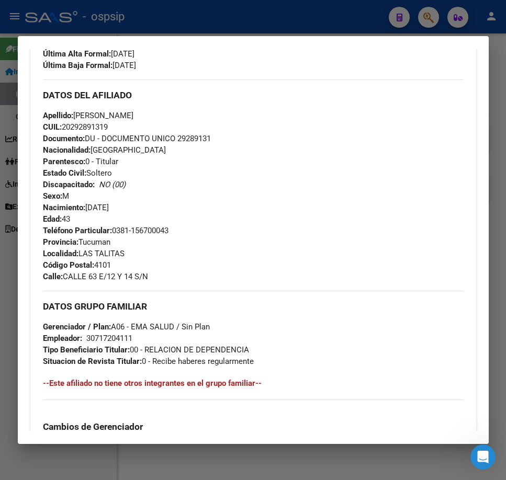
scroll to position [314, 0]
click at [285, 22] on div at bounding box center [253, 240] width 506 height 480
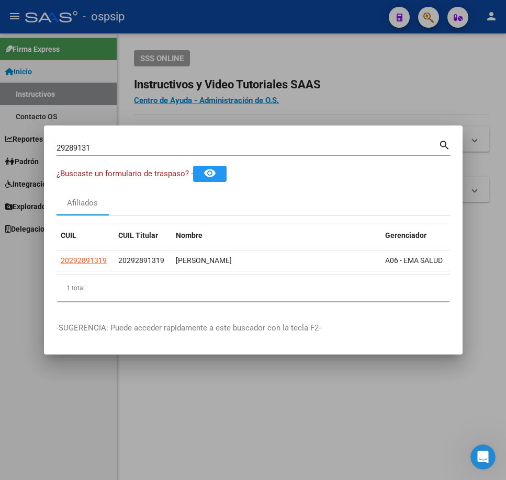
click at [284, 28] on div at bounding box center [253, 240] width 506 height 480
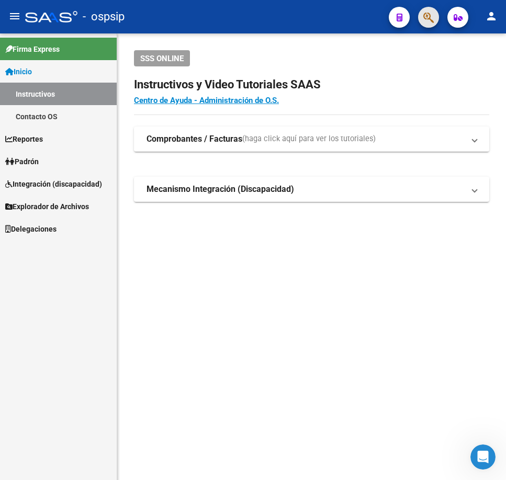
click at [427, 24] on span "button" at bounding box center [428, 17] width 10 height 21
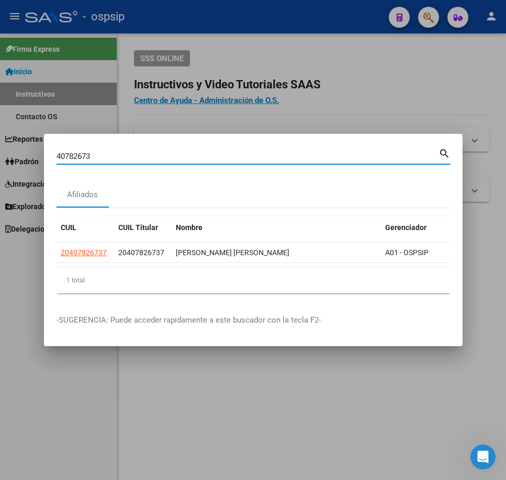
type input "40782673"
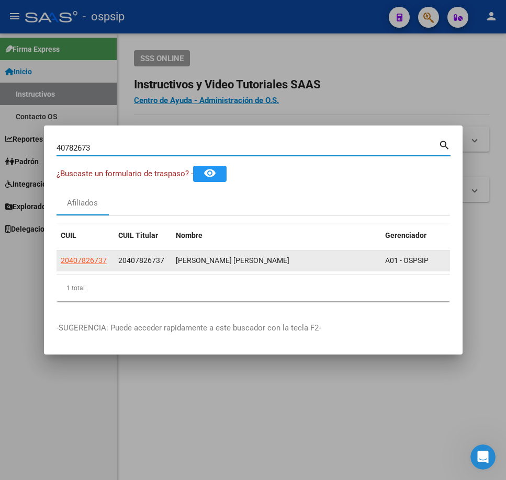
click at [92, 256] on span "20407826737" at bounding box center [84, 260] width 46 height 8
type textarea "20407826737"
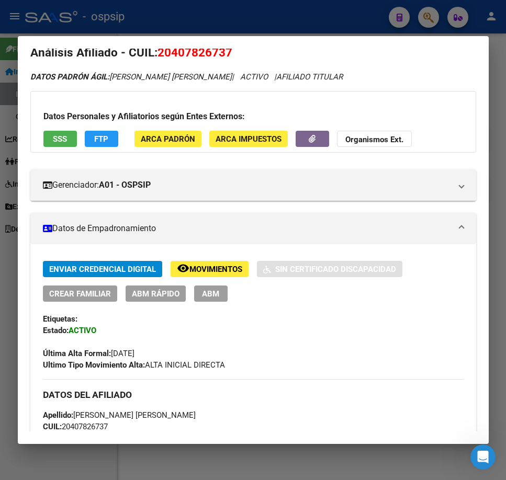
scroll to position [13, 0]
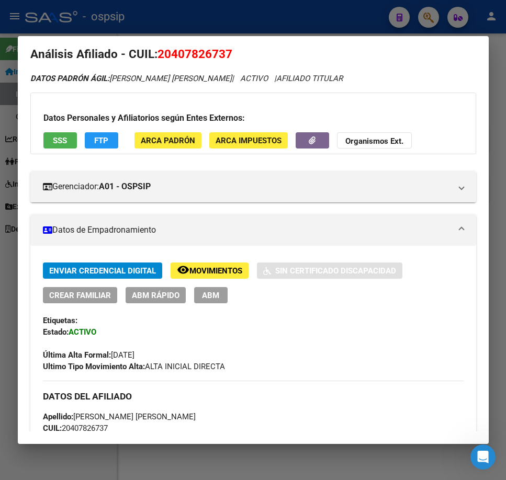
click at [215, 275] on span "Movimientos" at bounding box center [215, 270] width 53 height 9
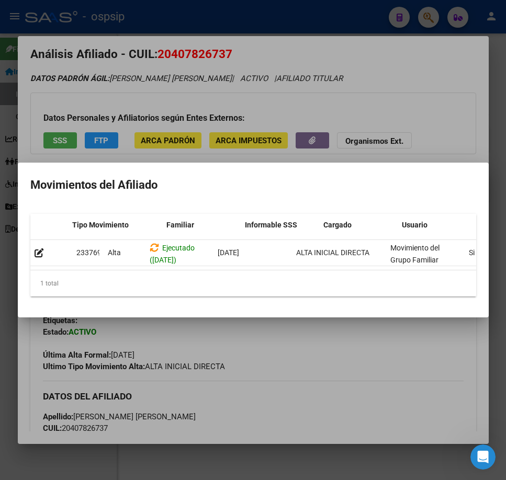
scroll to position [0, 224]
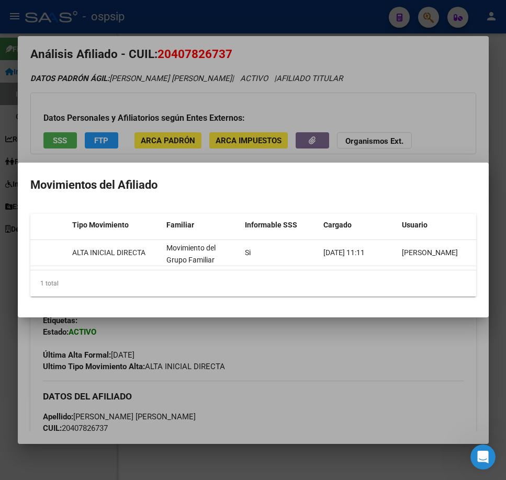
drag, startPoint x: 418, startPoint y: 336, endPoint x: 405, endPoint y: 331, distance: 13.6
click at [419, 336] on div at bounding box center [253, 240] width 506 height 480
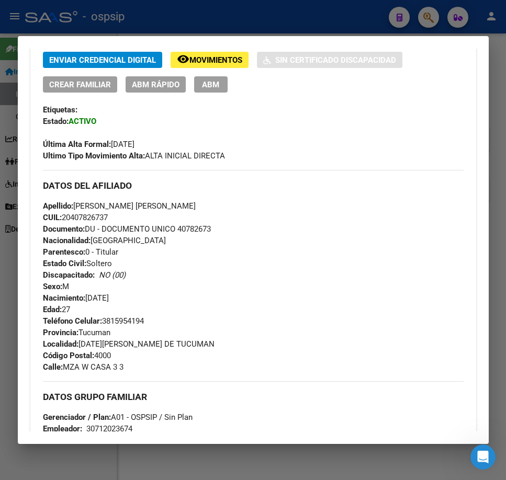
scroll to position [170, 0]
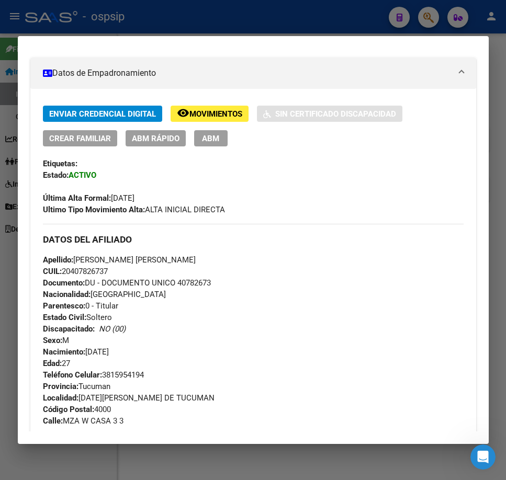
click at [215, 137] on span "ABM" at bounding box center [210, 138] width 17 height 9
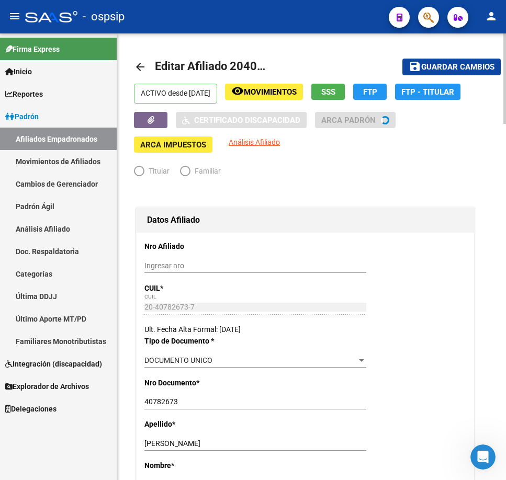
radio input "true"
type input "30-71202367-4"
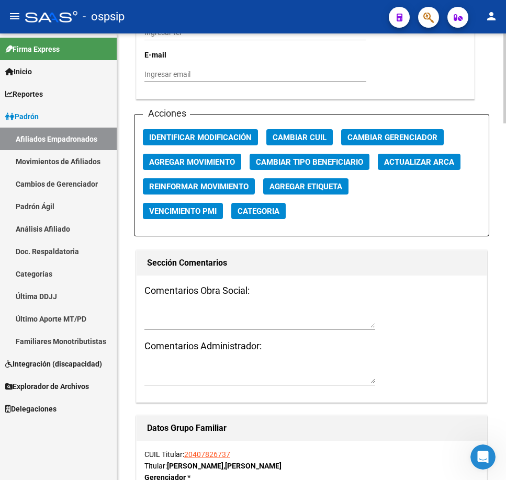
scroll to position [1203, 0]
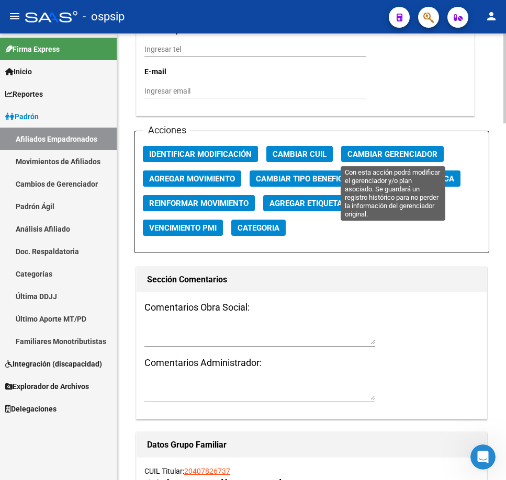
click at [371, 153] on span "Cambiar Gerenciador" at bounding box center [392, 154] width 90 height 9
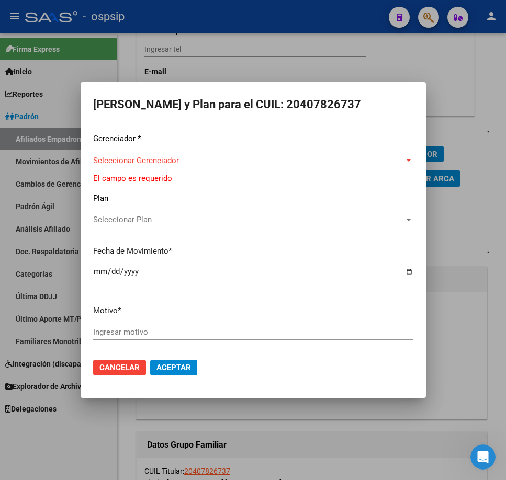
click at [195, 174] on div "Seleccionar Gerenciador Seleccionar Gerenciador" at bounding box center [253, 166] width 320 height 26
click at [200, 164] on span "Seleccionar Gerenciador" at bounding box center [248, 160] width 311 height 9
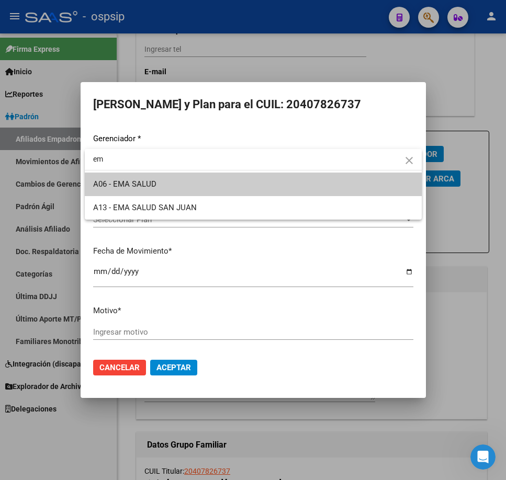
type input "em"
click at [210, 191] on span "A06 - EMA SALUD" at bounding box center [253, 185] width 320 height 24
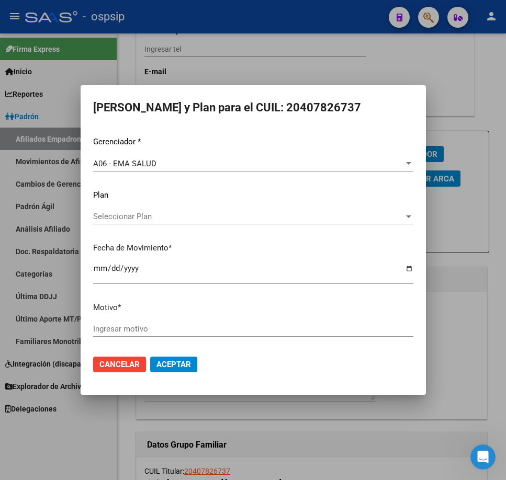
click at [199, 322] on div "Ingresar motivo" at bounding box center [253, 329] width 320 height 16
type input "corresponde"
click at [185, 365] on span "Aceptar" at bounding box center [173, 364] width 35 height 9
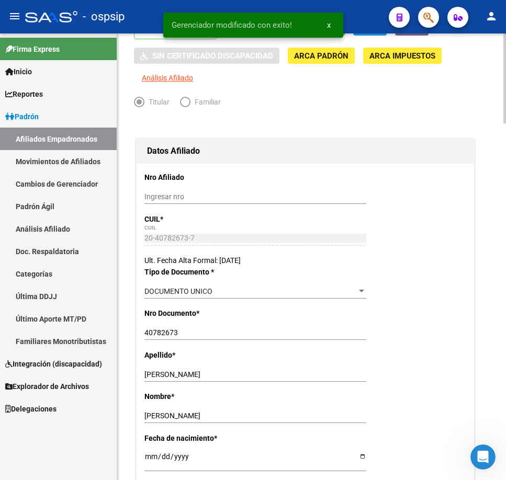
scroll to position [0, 0]
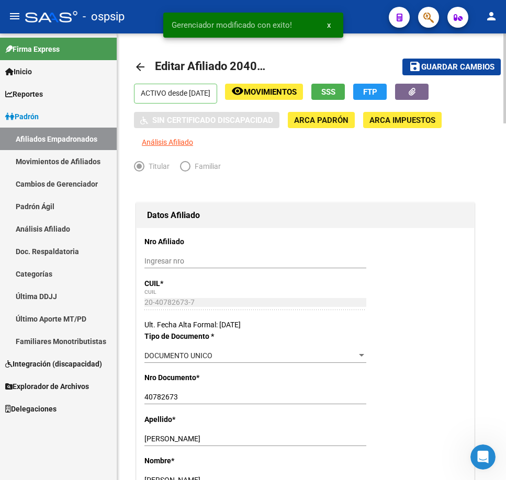
click at [443, 57] on mat-toolbar-row "save Guardar cambios" at bounding box center [441, 66] width 117 height 33
click at [443, 63] on span "Guardar cambios" at bounding box center [457, 67] width 73 height 9
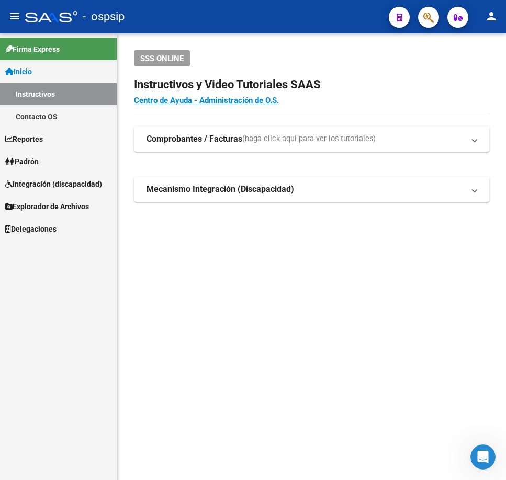
click at [435, 27] on div at bounding box center [424, 16] width 29 height 21
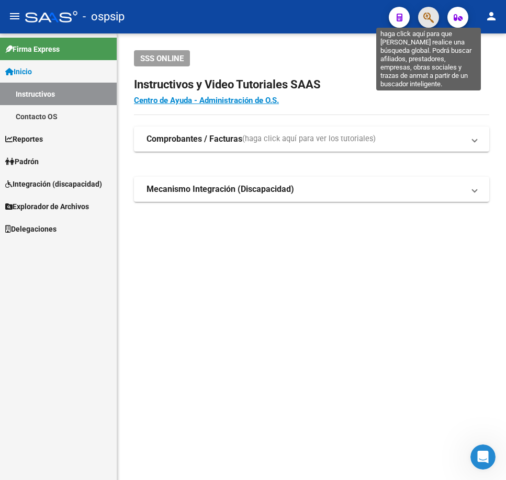
click at [431, 24] on icon "button" at bounding box center [428, 18] width 10 height 12
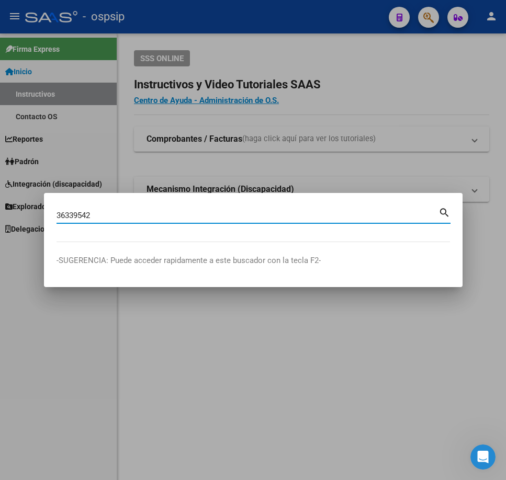
type input "36339542"
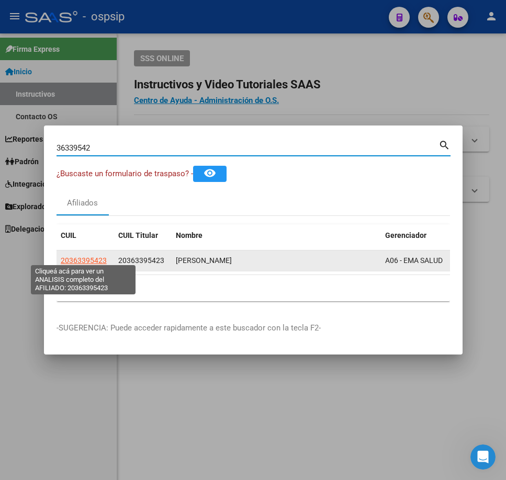
click at [92, 258] on span "20363395423" at bounding box center [84, 260] width 46 height 8
type textarea "20363395423"
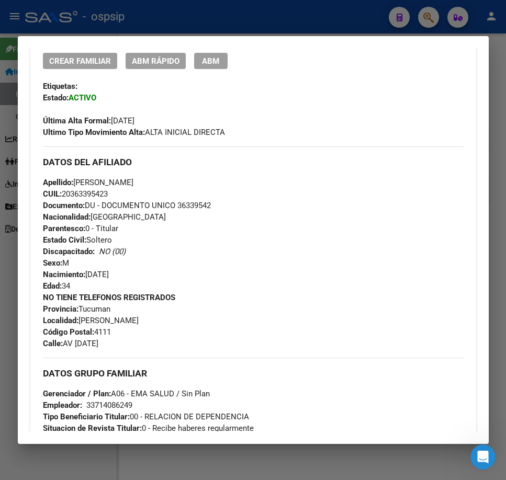
scroll to position [300, 0]
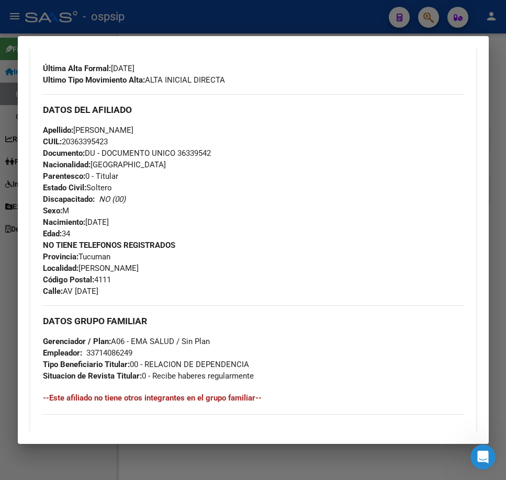
click at [316, 28] on div at bounding box center [253, 240] width 506 height 480
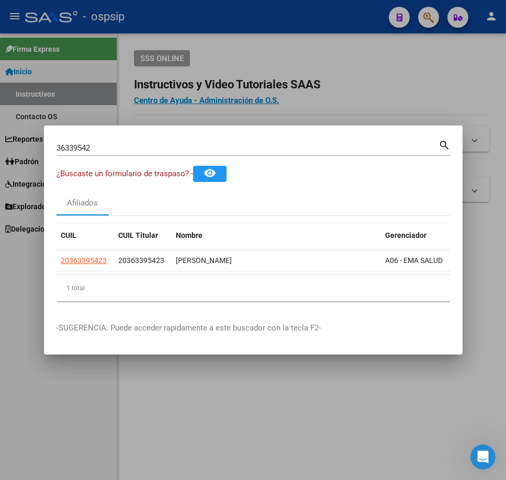
click at [317, 28] on div at bounding box center [253, 240] width 506 height 480
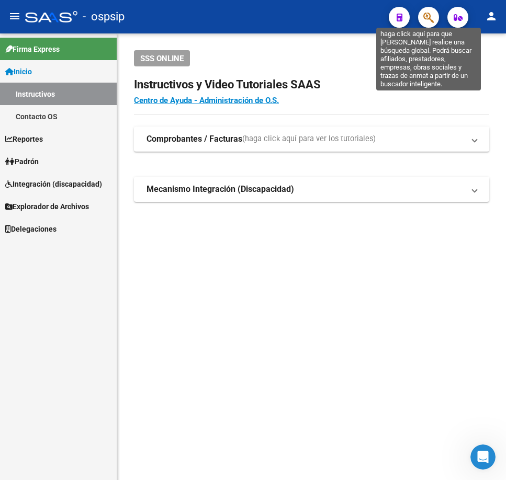
click at [432, 21] on icon "button" at bounding box center [428, 18] width 10 height 12
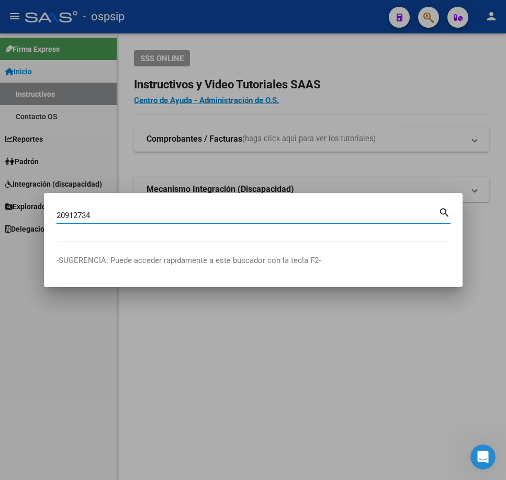
type input "20912734"
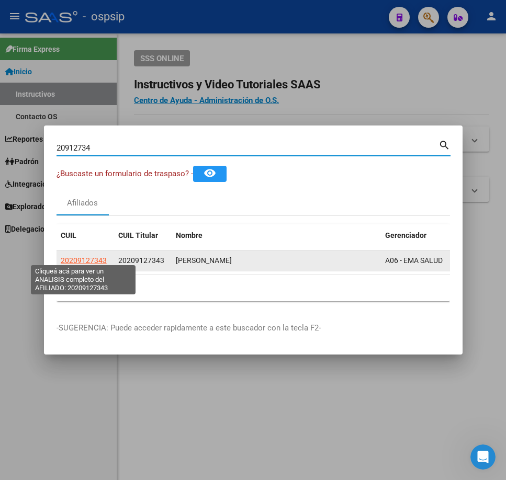
click at [88, 257] on span "20209127343" at bounding box center [84, 260] width 46 height 8
type textarea "20209127343"
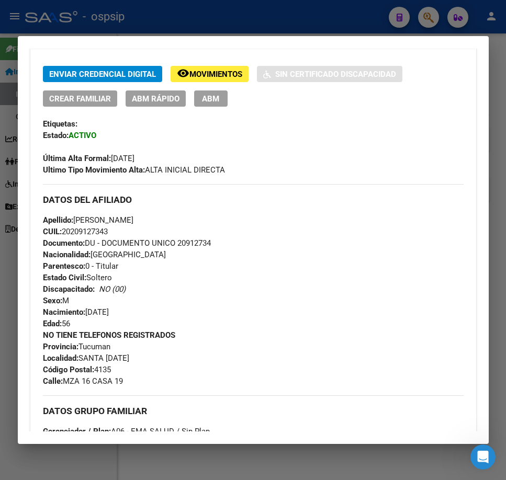
scroll to position [209, 0]
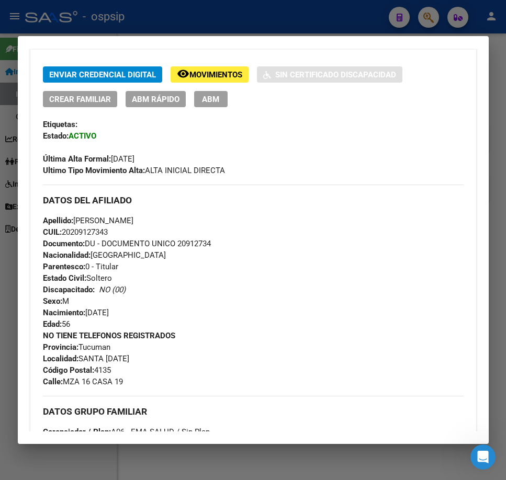
click at [254, 22] on div at bounding box center [253, 240] width 506 height 480
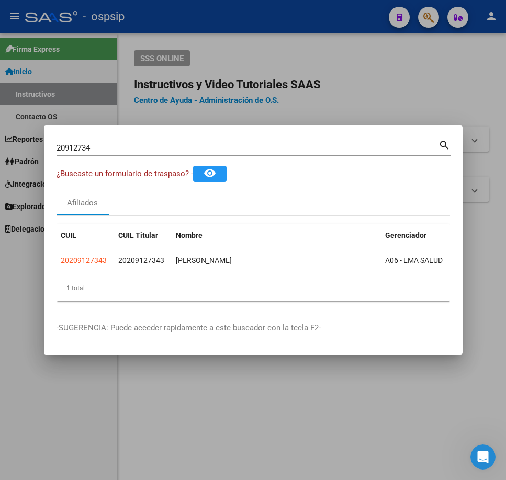
click at [254, 22] on div at bounding box center [253, 240] width 506 height 480
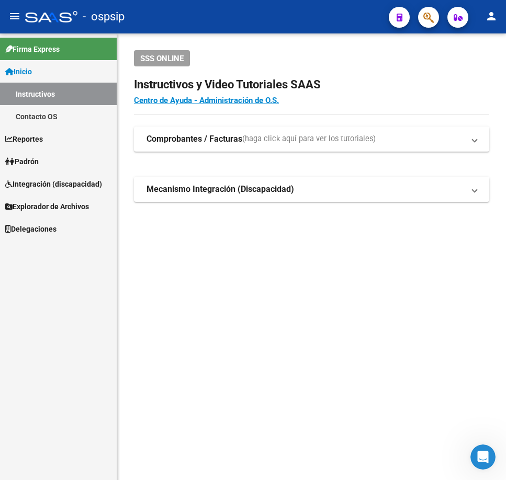
click at [422, 23] on button "button" at bounding box center [428, 17] width 21 height 21
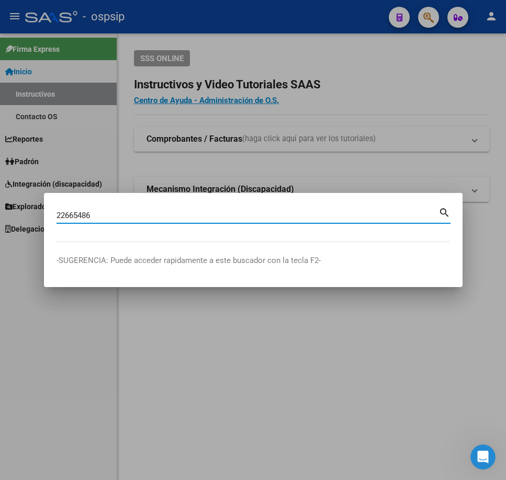
type input "22665486"
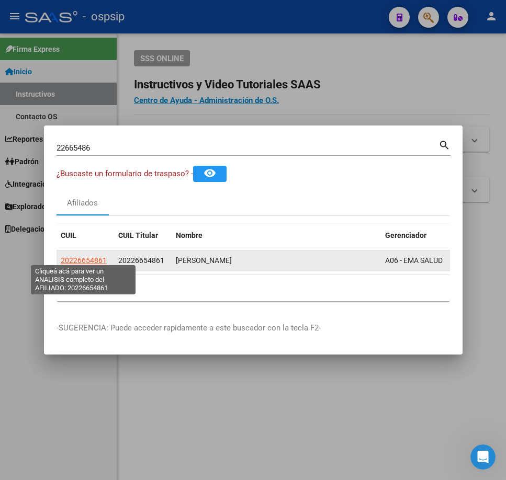
click at [86, 256] on span "20226654861" at bounding box center [84, 260] width 46 height 8
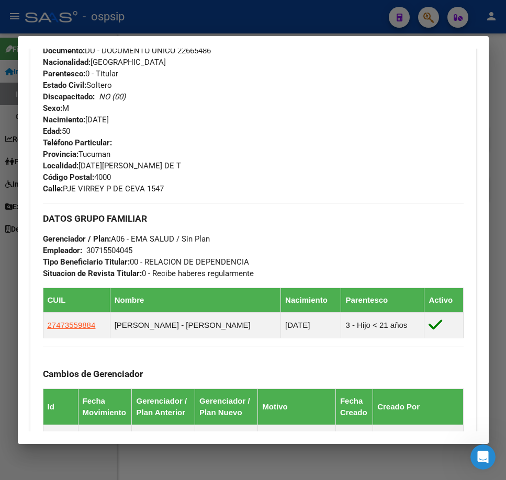
scroll to position [471, 0]
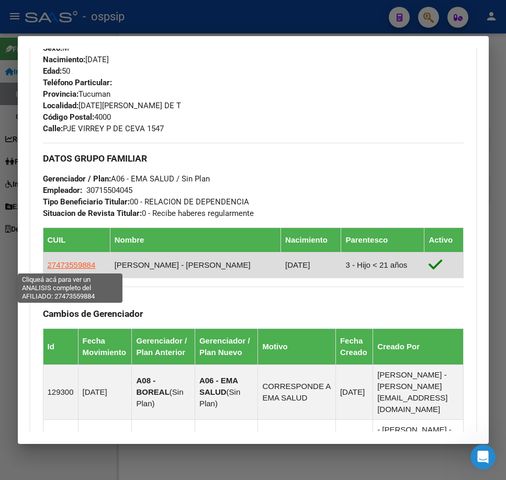
click at [85, 267] on span "27473559884" at bounding box center [72, 265] width 48 height 9
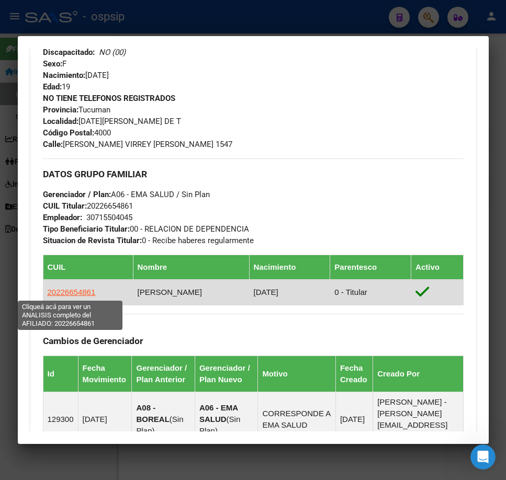
click at [84, 297] on span "20226654861" at bounding box center [72, 292] width 48 height 9
type textarea "20226654861"
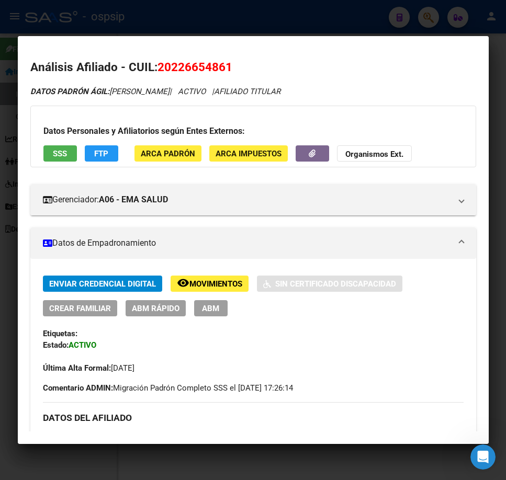
click at [217, 281] on span "Movimientos" at bounding box center [215, 283] width 53 height 9
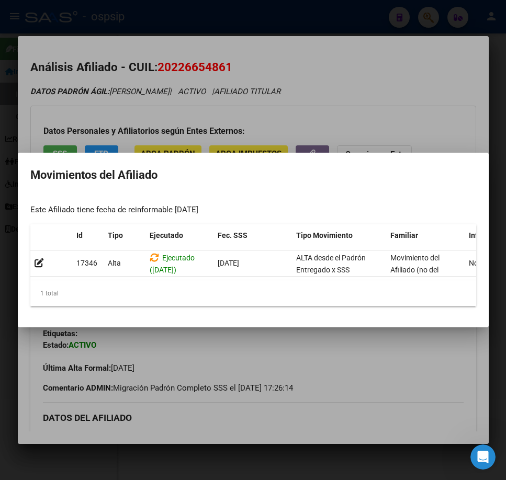
click at [328, 362] on div at bounding box center [253, 240] width 506 height 480
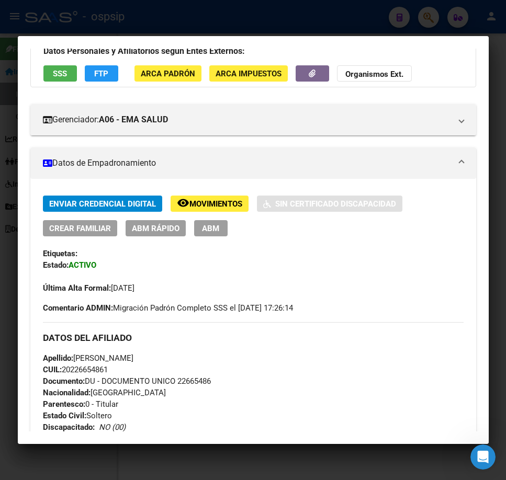
scroll to position [262, 0]
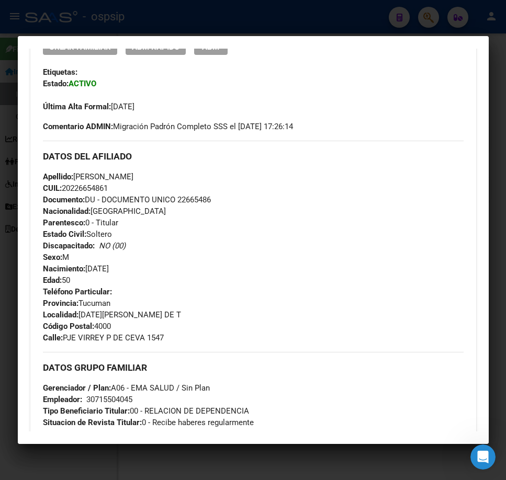
click at [277, 14] on div at bounding box center [253, 240] width 506 height 480
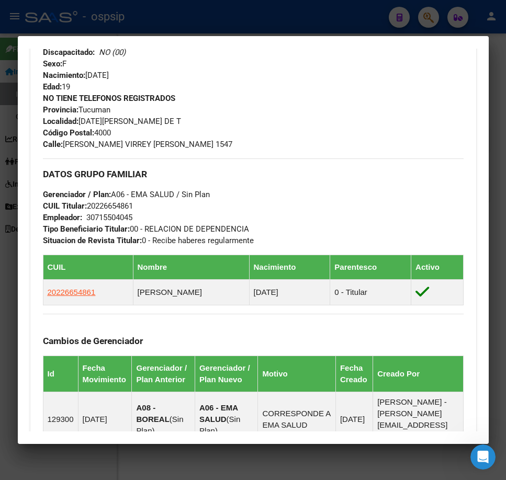
click at [275, 16] on div at bounding box center [253, 240] width 506 height 480
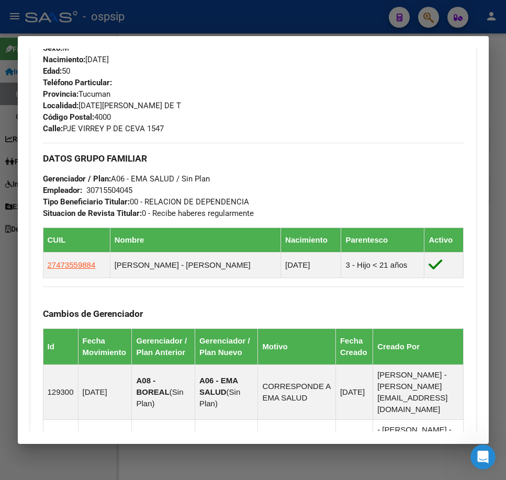
click at [307, 26] on div at bounding box center [253, 240] width 506 height 480
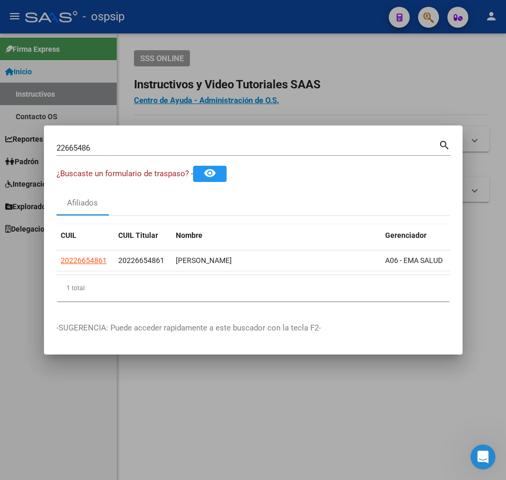
click at [307, 26] on div at bounding box center [253, 240] width 506 height 480
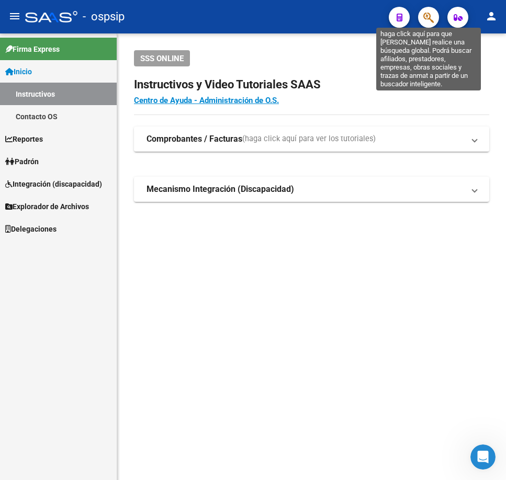
click at [427, 14] on icon "button" at bounding box center [428, 18] width 10 height 12
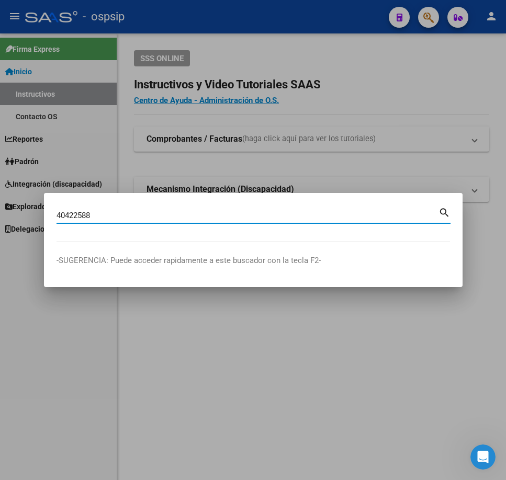
type input "40422588"
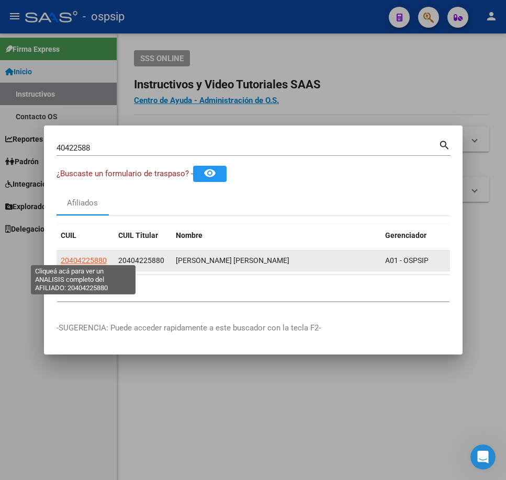
click at [86, 259] on span "20404225880" at bounding box center [84, 260] width 46 height 8
type textarea "20404225880"
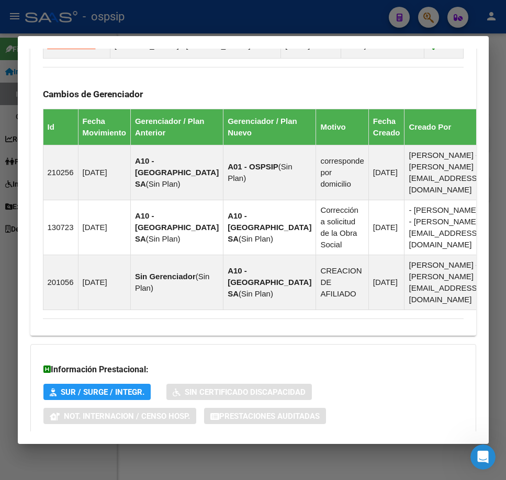
scroll to position [742, 0]
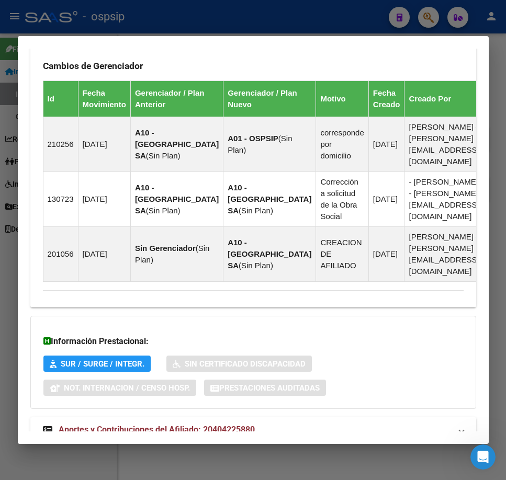
click at [315, 418] on mat-expansion-panel-header "Aportes y Contribuciones del Afiliado: 20404225880" at bounding box center [253, 430] width 446 height 25
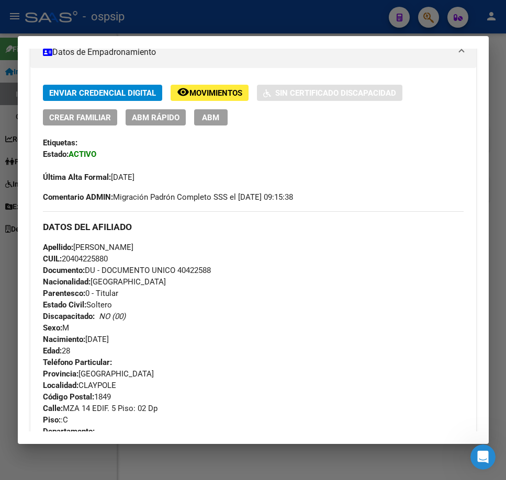
scroll to position [166, 0]
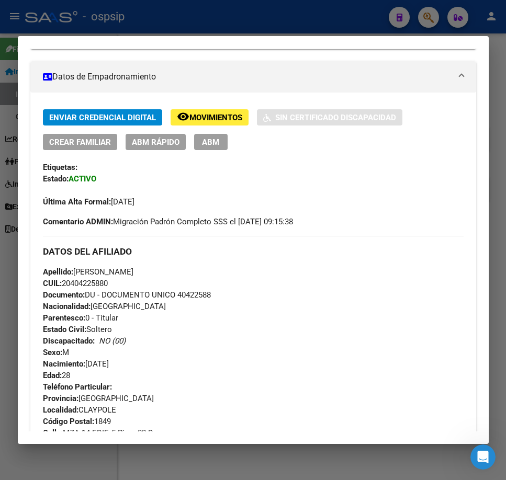
click at [306, 27] on div at bounding box center [253, 240] width 506 height 480
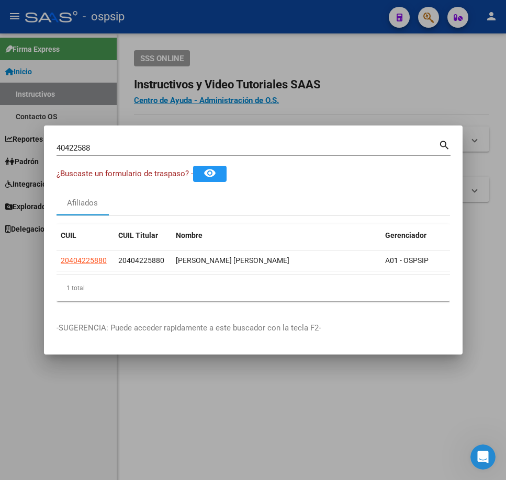
click at [306, 27] on div at bounding box center [253, 240] width 506 height 480
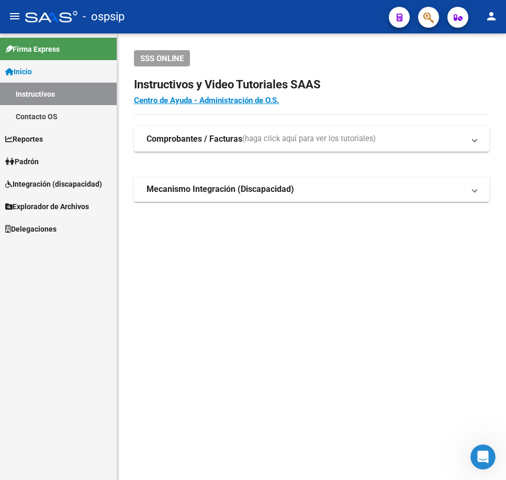
click at [424, 24] on icon "button" at bounding box center [428, 18] width 10 height 12
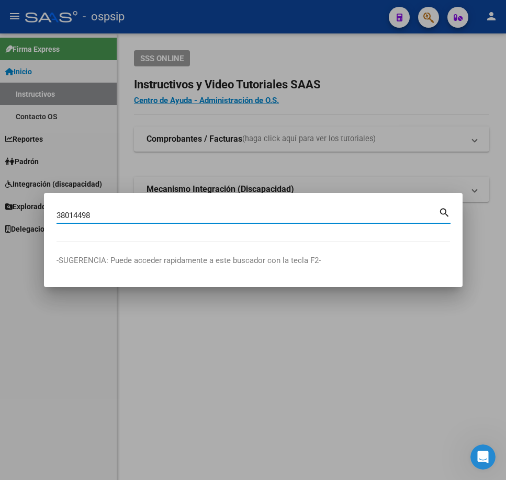
type input "38014498"
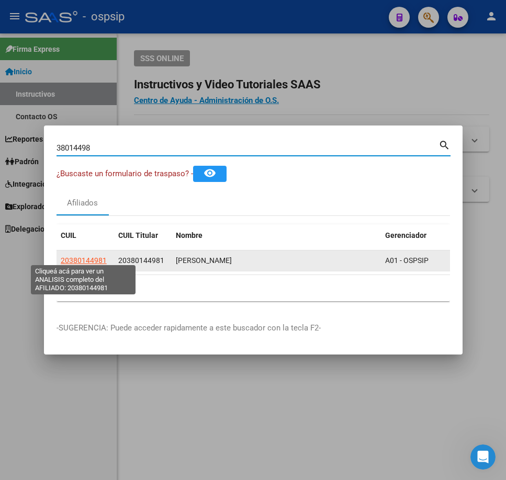
click at [88, 258] on span "20380144981" at bounding box center [84, 260] width 46 height 8
type textarea "20380144981"
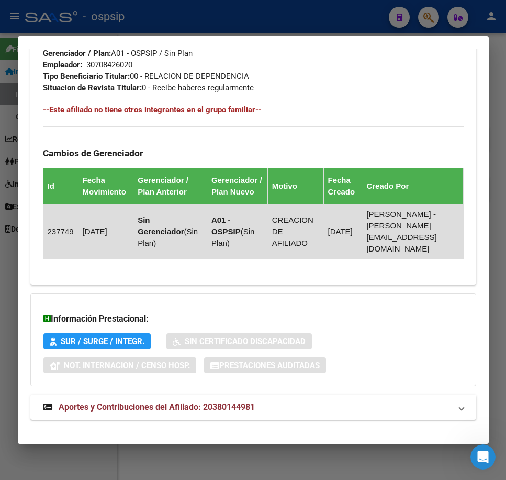
scroll to position [589, 0]
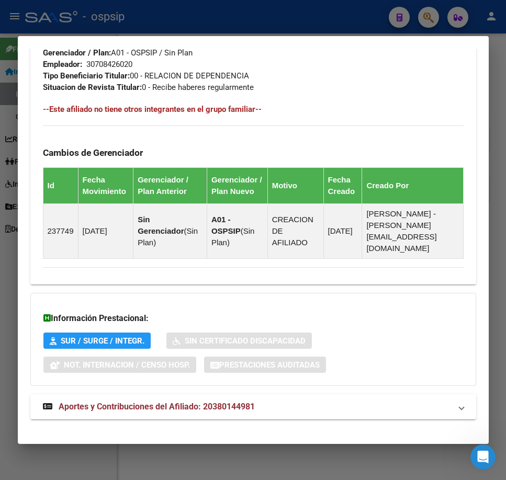
click at [386, 401] on mat-panel-title "Aportes y Contribuciones del Afiliado: 20380144981" at bounding box center [247, 407] width 408 height 13
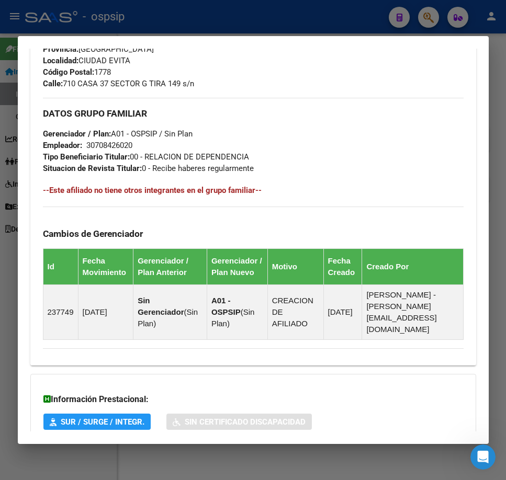
scroll to position [194, 0]
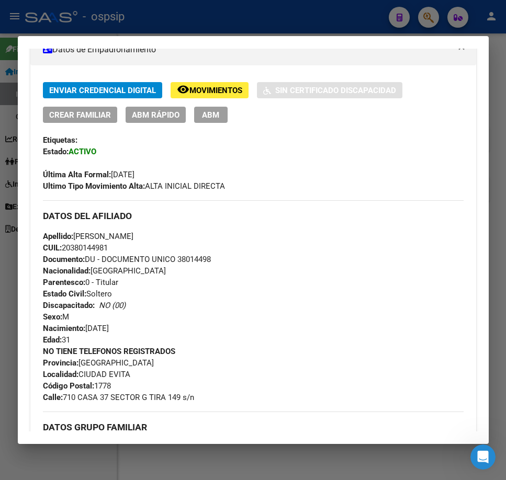
click at [234, 89] on span "Movimientos" at bounding box center [215, 90] width 53 height 9
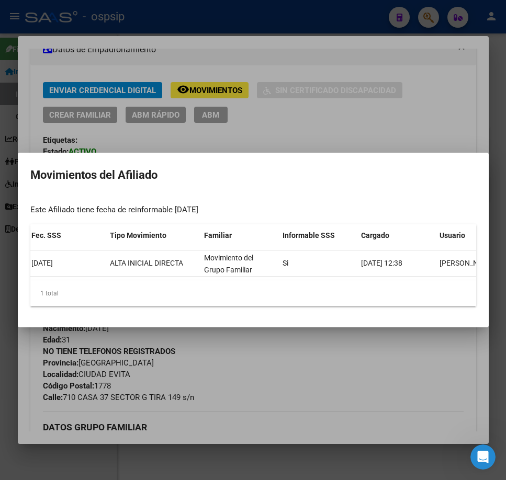
scroll to position [0, 211]
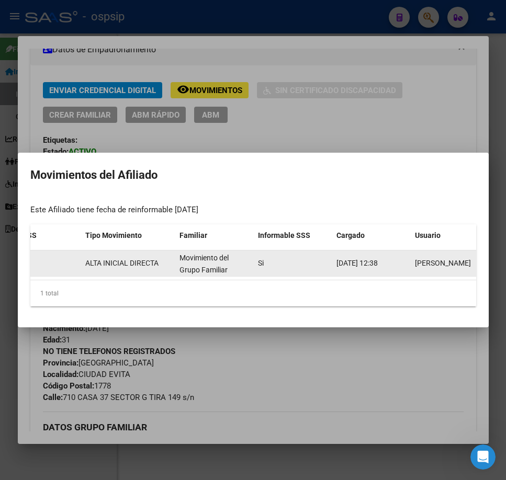
drag, startPoint x: 433, startPoint y: 382, endPoint x: 301, endPoint y: 262, distance: 178.5
click at [402, 352] on div at bounding box center [253, 240] width 506 height 480
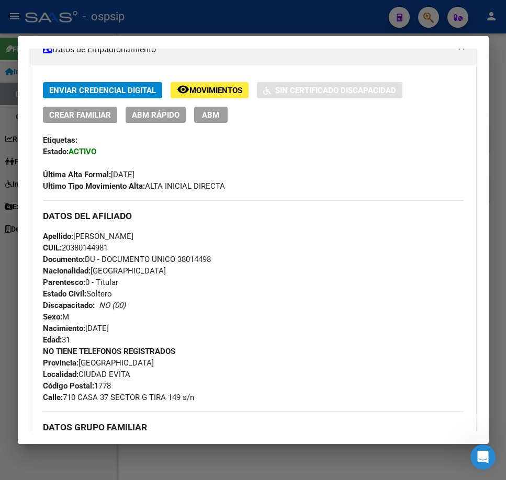
click at [293, 24] on div at bounding box center [253, 240] width 506 height 480
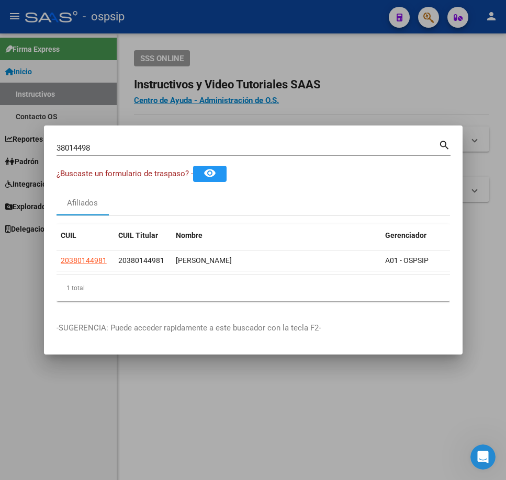
click at [293, 24] on div at bounding box center [253, 240] width 506 height 480
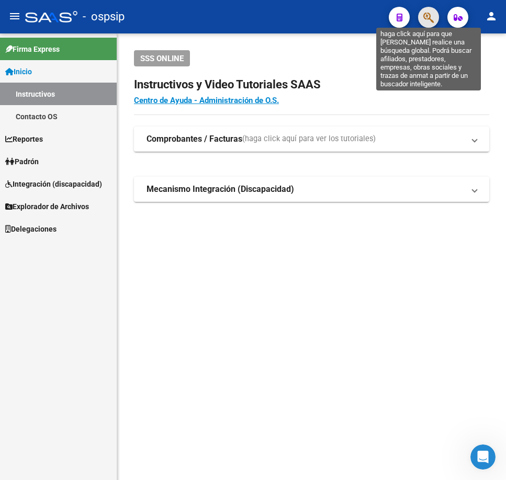
click at [430, 20] on icon "button" at bounding box center [428, 18] width 10 height 12
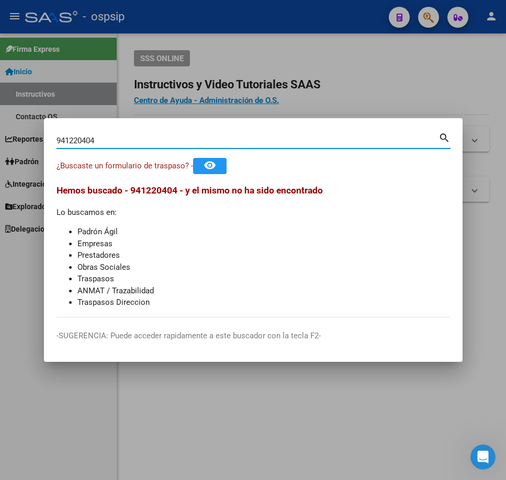
click at [83, 138] on input "941220404" at bounding box center [248, 140] width 382 height 9
type input "94122404"
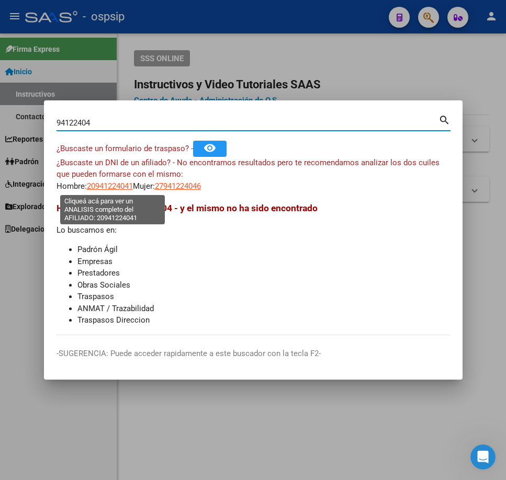
click at [114, 190] on span "20941224041" at bounding box center [110, 186] width 46 height 9
type textarea "20941224041"
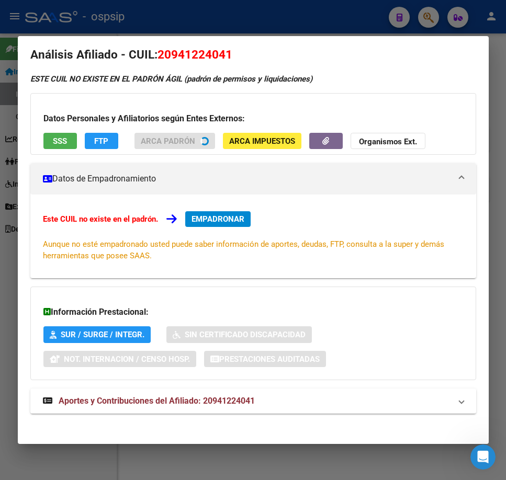
scroll to position [18, 0]
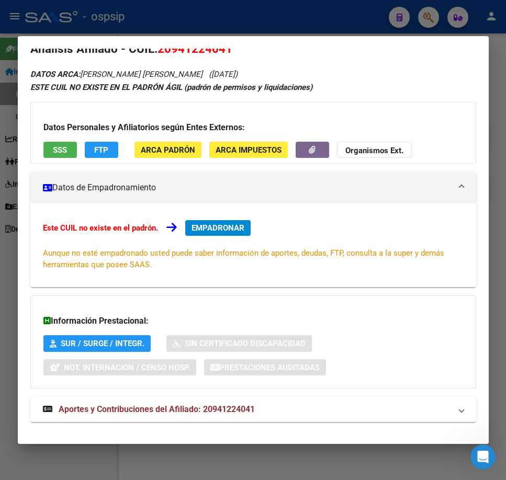
click at [310, 412] on mat-panel-title "Aportes y Contribuciones del Afiliado: 20941224041" at bounding box center [247, 409] width 408 height 13
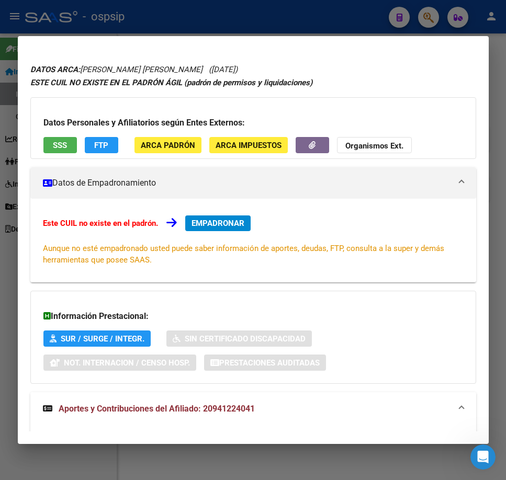
scroll to position [0, 0]
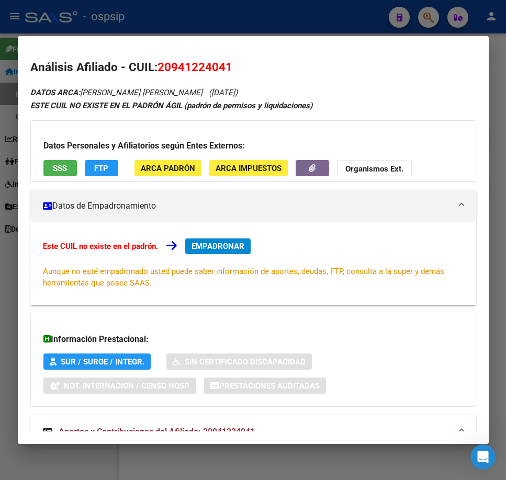
click at [226, 239] on div "Este CUIL no existe en el padrón. EMPADRONAR Aunque no esté empadronado usted p…" at bounding box center [253, 264] width 446 height 84
click at [228, 241] on button "EMPADRONAR" at bounding box center [217, 247] width 65 height 16
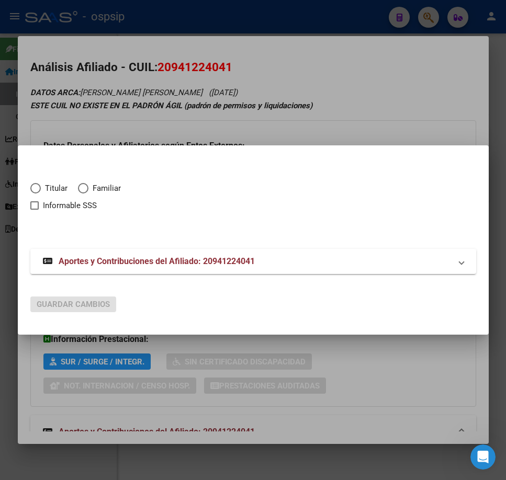
click at [39, 188] on span "Elija una opción" at bounding box center [35, 188] width 10 height 10
click at [39, 188] on input "Titular" at bounding box center [35, 188] width 10 height 10
radio input "true"
checkbox input "true"
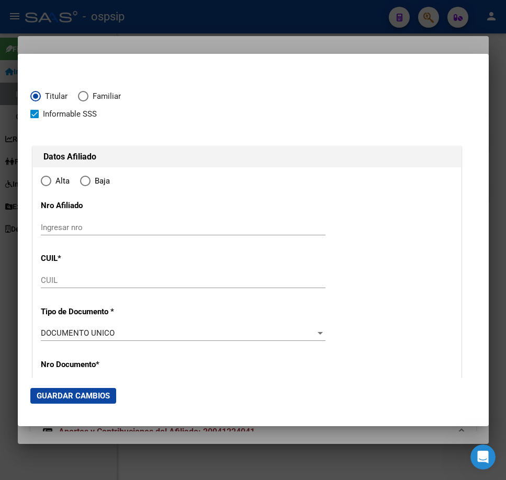
type input "20-94122404-1"
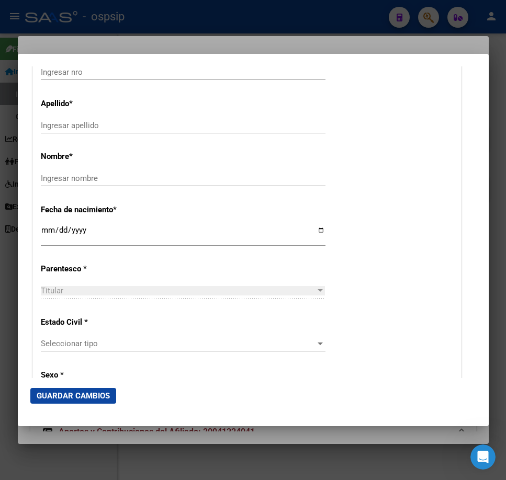
radio input "true"
type input "94122404"
type input "[PERSON_NAME]"
type input "[DATE]"
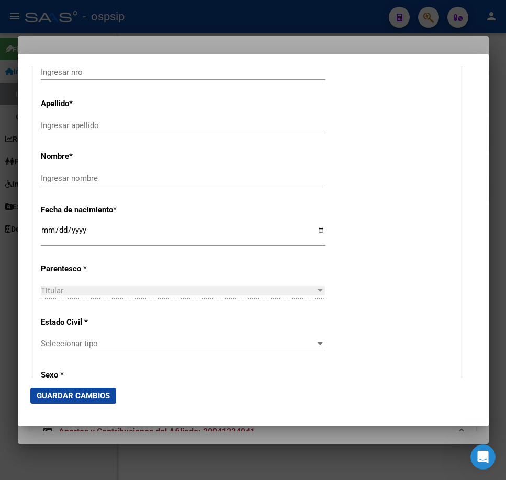
type input "LANUS"
type input "1824"
type input "BLANCO [PERSON_NAME]"
type input "1259"
type input "LANUS"
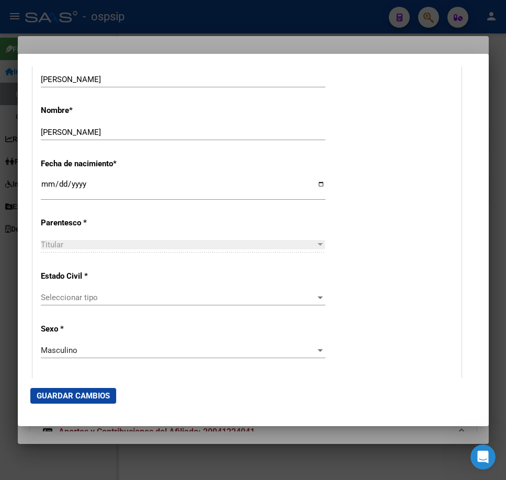
scroll to position [479, 0]
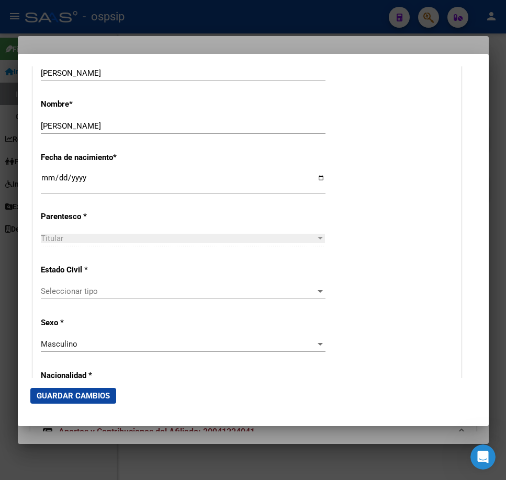
click at [258, 46] on div at bounding box center [253, 240] width 506 height 480
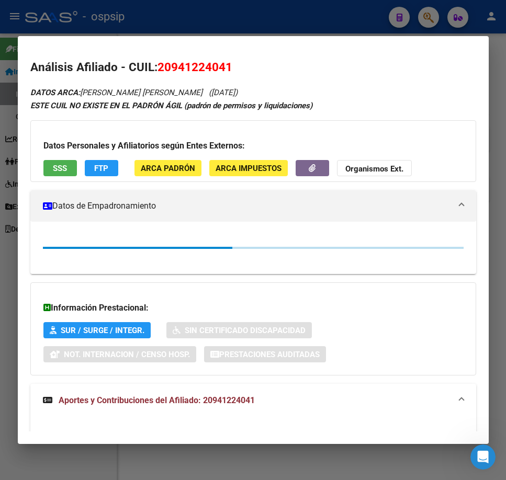
click at [263, 21] on div at bounding box center [253, 240] width 506 height 480
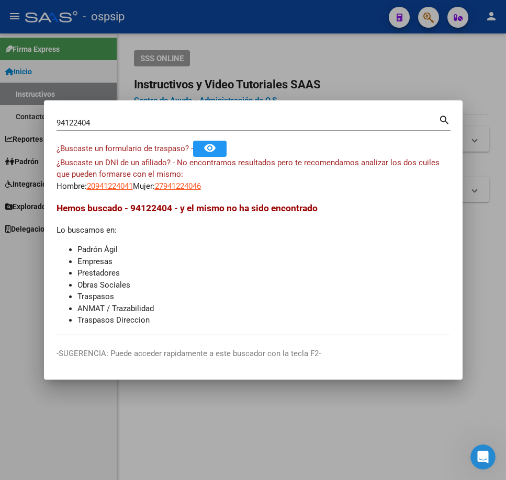
click at [316, 39] on div at bounding box center [253, 240] width 506 height 480
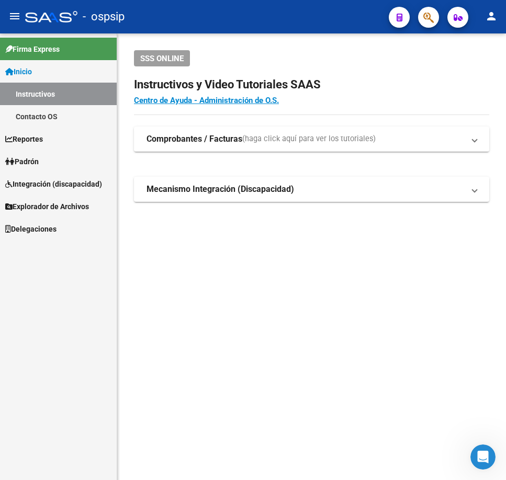
drag, startPoint x: 348, startPoint y: 301, endPoint x: 348, endPoint y: 294, distance: 7.3
click at [348, 301] on mat-sidenav-content "SSS ONLINE Instructivos y Video Tutoriales SAAS Centro de Ayuda - Administració…" at bounding box center [311, 256] width 389 height 447
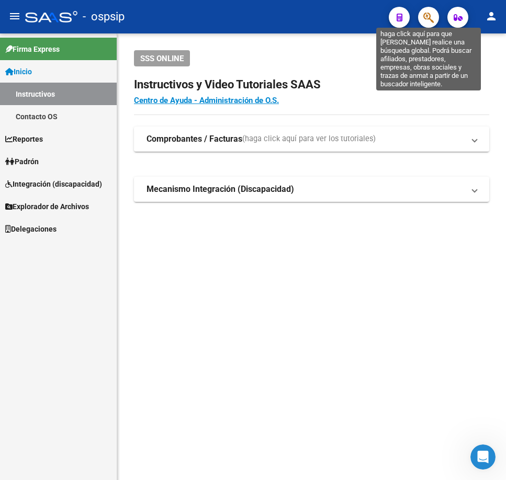
click at [432, 20] on icon "button" at bounding box center [428, 18] width 10 height 12
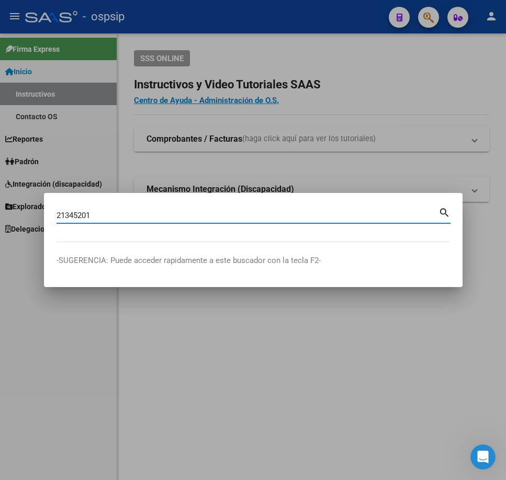
type input "21345201"
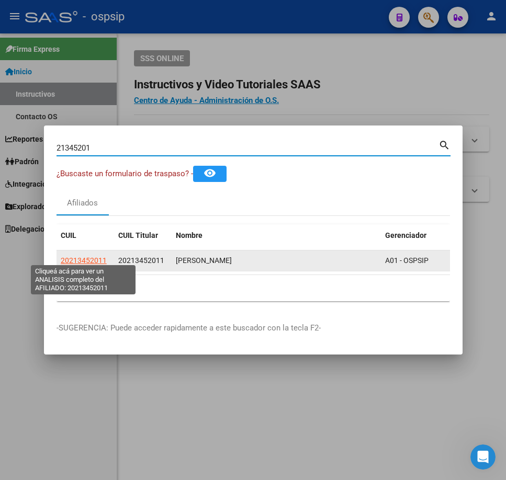
click at [93, 256] on span "20213452011" at bounding box center [84, 260] width 46 height 8
type textarea "20213452011"
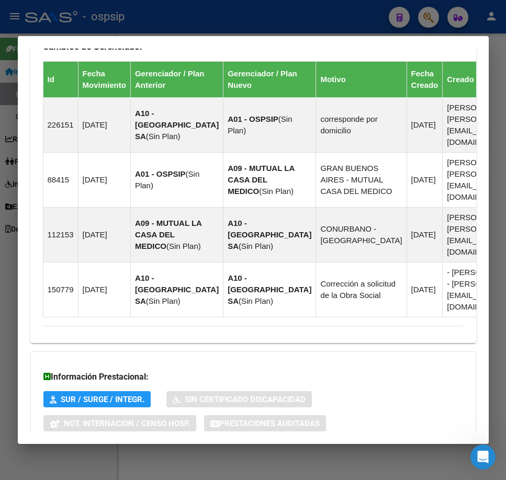
scroll to position [750, 0]
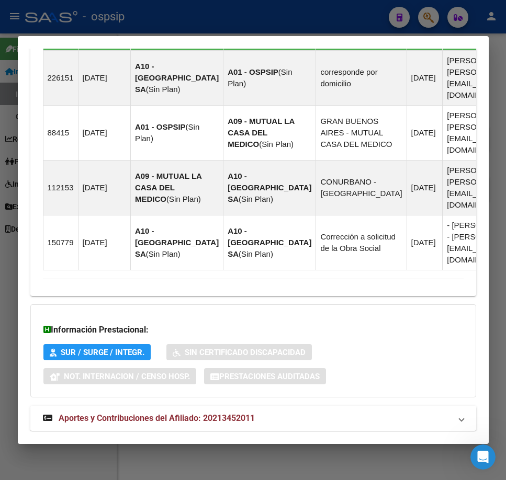
click at [367, 406] on mat-expansion-panel-header "Aportes y Contribuciones del Afiliado: 20213452011" at bounding box center [253, 418] width 446 height 25
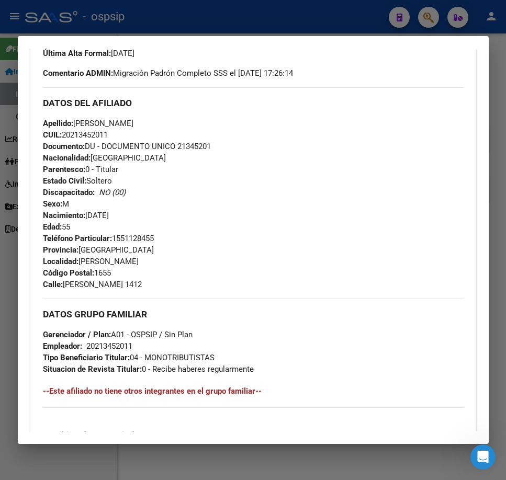
scroll to position [285, 0]
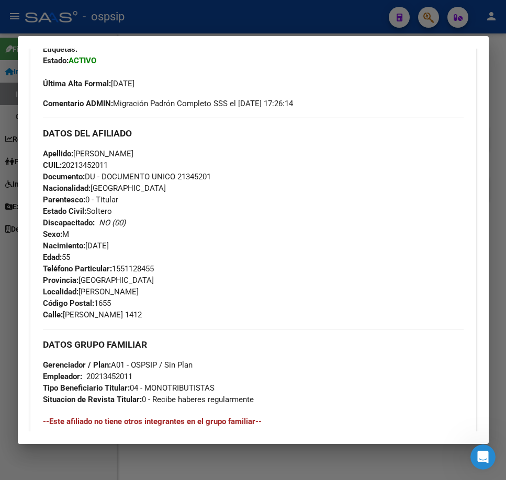
drag, startPoint x: 213, startPoint y: 182, endPoint x: 175, endPoint y: 180, distance: 38.3
click at [175, 180] on div "Apellido: [PERSON_NAME]: 20213452011 Documento: DU - DOCUMENTO UNICO 21345201 N…" at bounding box center [253, 205] width 421 height 115
copy span "21345201"
click at [323, 19] on div at bounding box center [253, 240] width 506 height 480
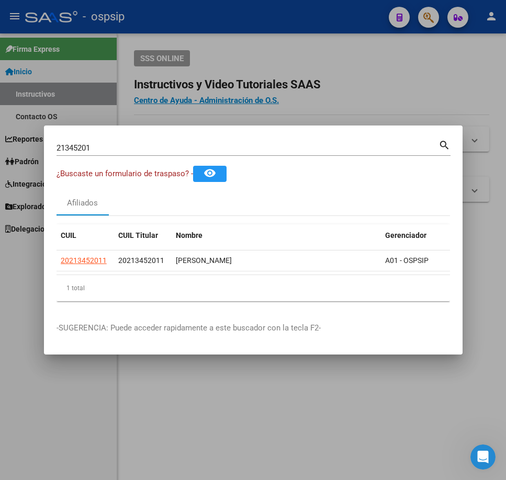
click at [323, 19] on div at bounding box center [253, 240] width 506 height 480
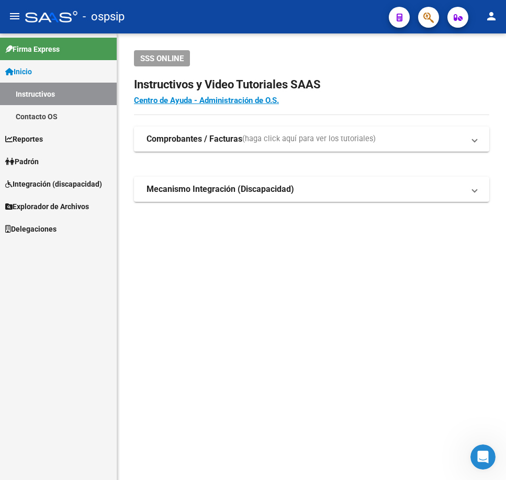
click at [425, 19] on icon "button" at bounding box center [428, 18] width 10 height 12
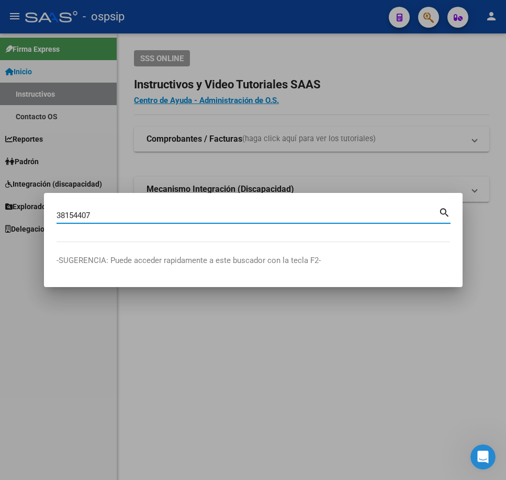
type input "38154407"
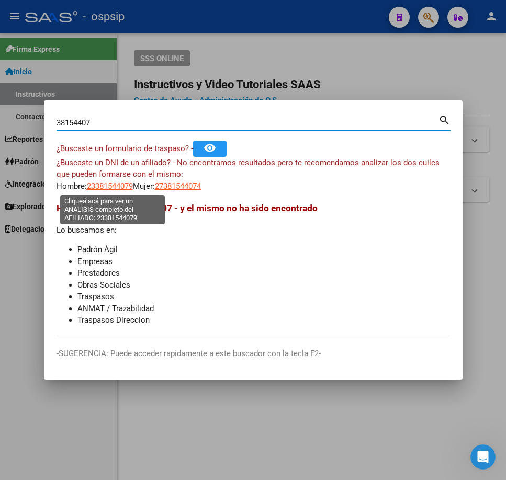
click at [110, 189] on span "23381544079" at bounding box center [110, 186] width 46 height 9
type textarea "23381544079"
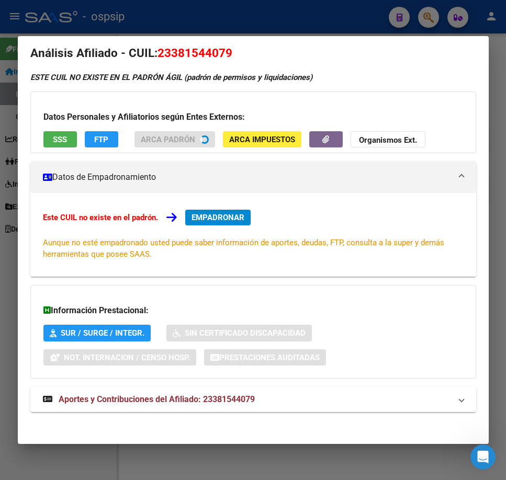
scroll to position [18, 0]
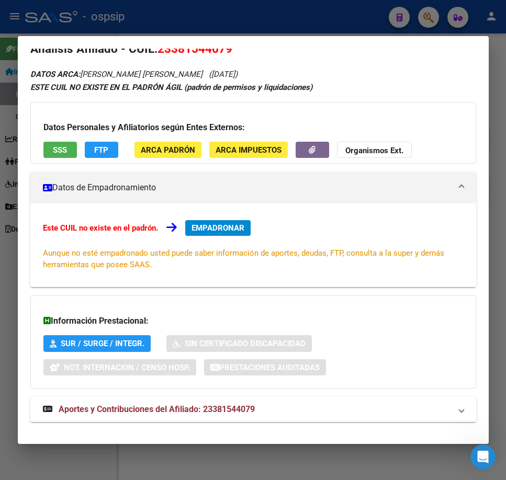
click at [365, 420] on mat-expansion-panel-header "Aportes y Contribuciones del Afiliado: 23381544079" at bounding box center [253, 409] width 446 height 25
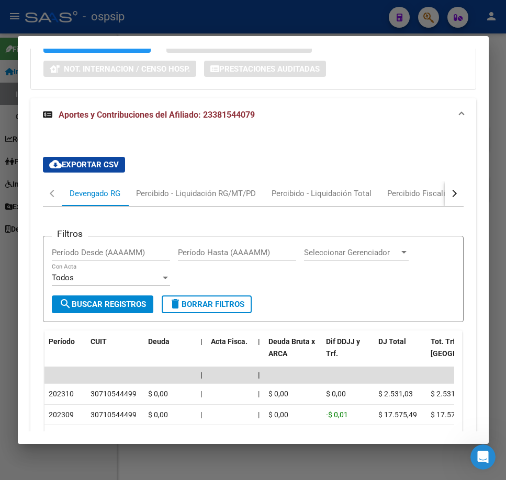
scroll to position [0, 0]
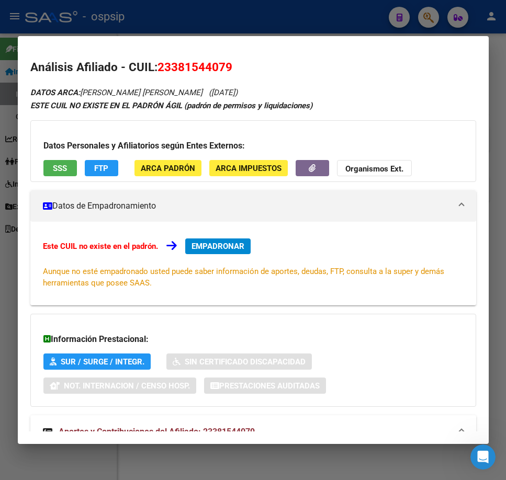
click at [312, 10] on div at bounding box center [253, 240] width 506 height 480
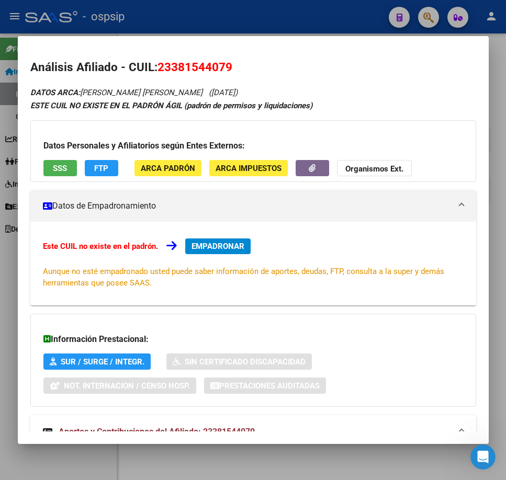
click at [317, 10] on div at bounding box center [253, 240] width 506 height 480
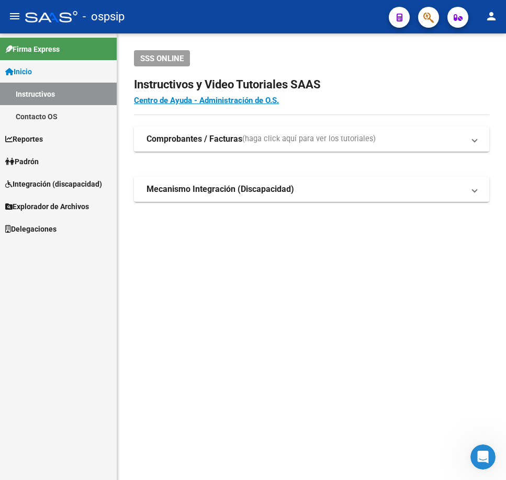
click at [428, 10] on span "button" at bounding box center [428, 17] width 10 height 21
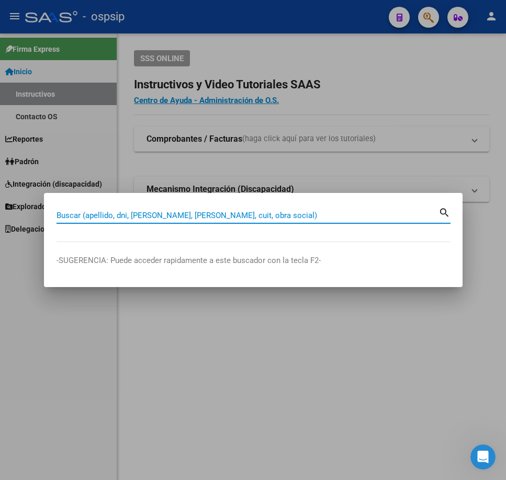
click at [152, 220] on input "Buscar (apellido, dni, [PERSON_NAME], [PERSON_NAME], cuit, obra social)" at bounding box center [248, 215] width 382 height 9
type input "42364634"
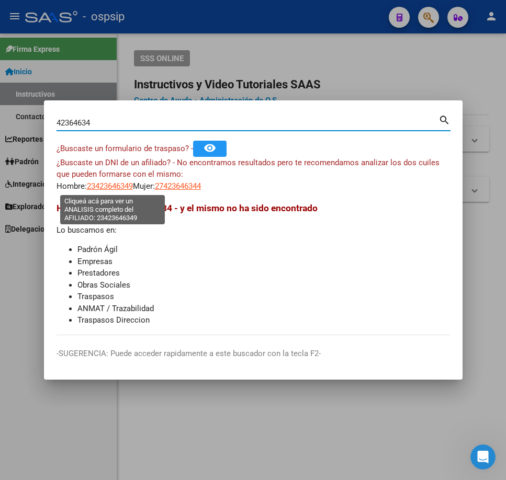
click at [103, 189] on span "23423646349" at bounding box center [110, 186] width 46 height 9
type textarea "23423646349"
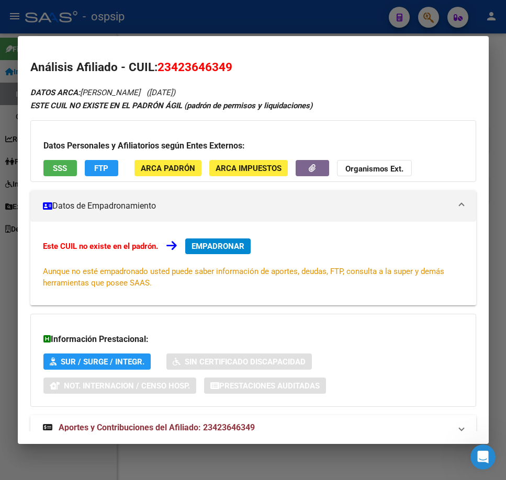
scroll to position [32, 0]
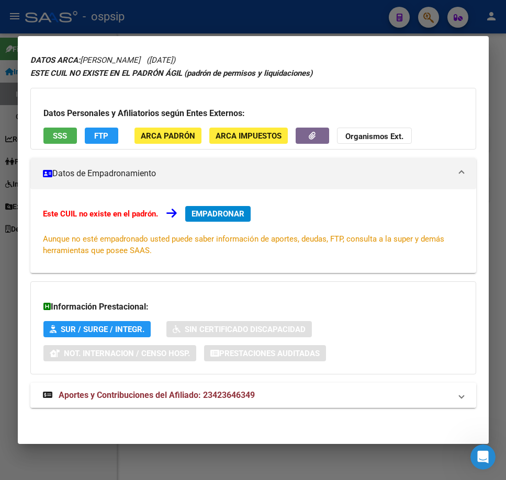
click at [353, 392] on mat-panel-title "Aportes y Contribuciones del Afiliado: 23423646349" at bounding box center [247, 395] width 408 height 13
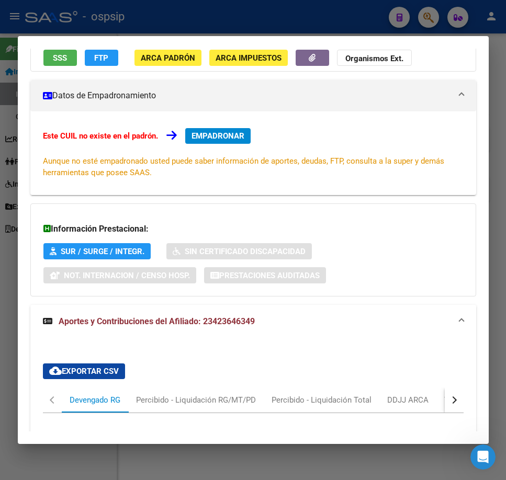
scroll to position [317, 0]
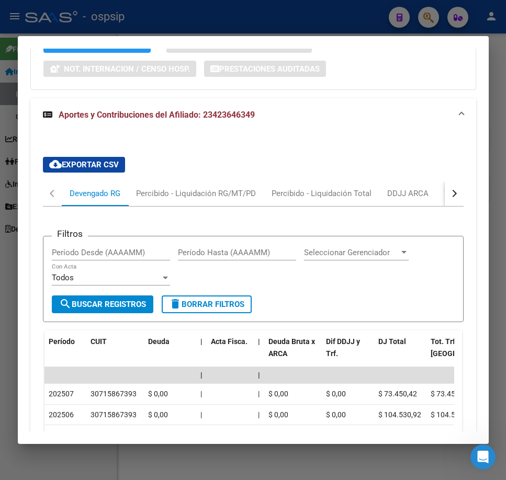
click at [448, 190] on button "button" at bounding box center [454, 193] width 19 height 25
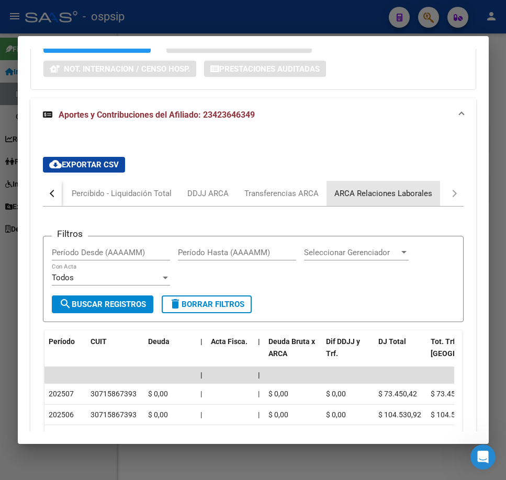
click at [423, 191] on div "ARCA Relaciones Laborales" at bounding box center [383, 194] width 98 height 12
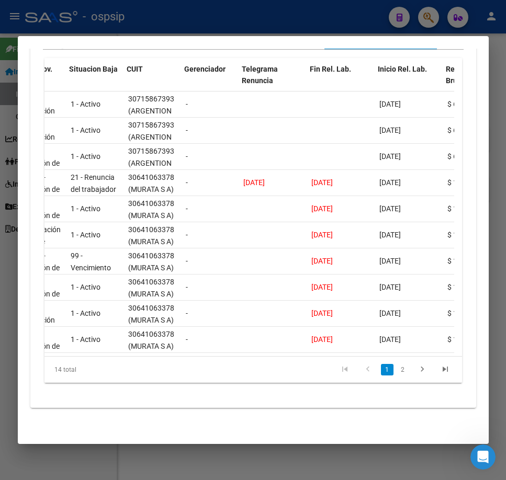
scroll to position [0, 84]
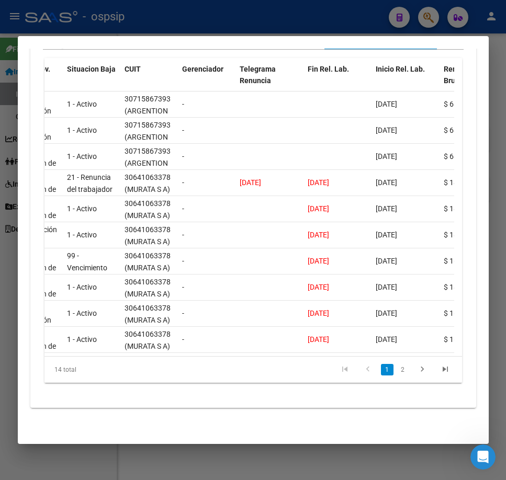
click at [263, 16] on div at bounding box center [253, 240] width 506 height 480
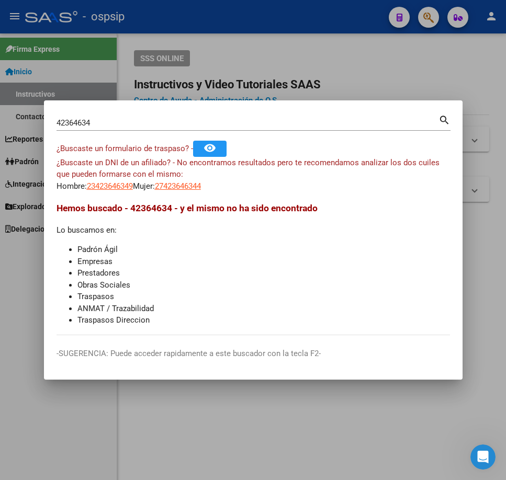
click at [263, 16] on div at bounding box center [253, 240] width 506 height 480
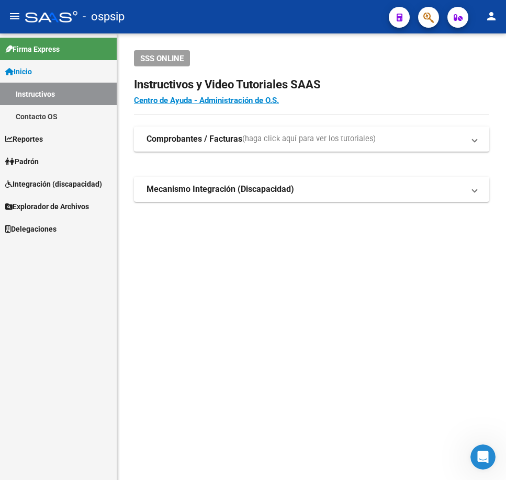
click at [429, 17] on icon "button" at bounding box center [428, 18] width 10 height 12
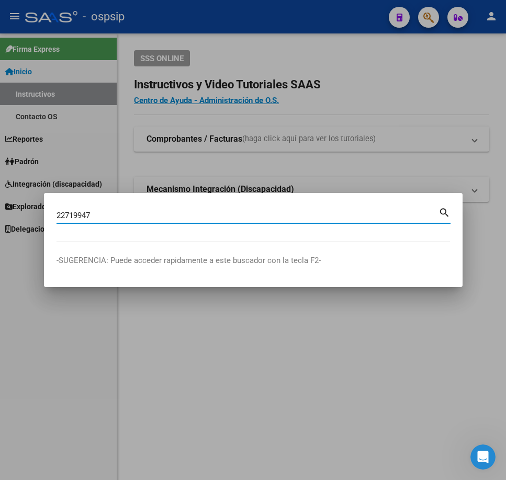
type input "22719947"
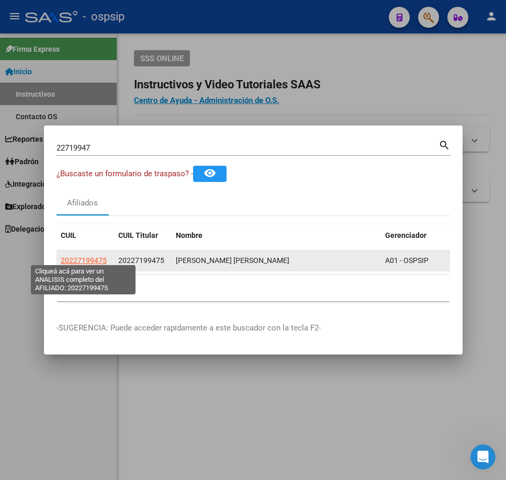
click at [75, 258] on span "20227199475" at bounding box center [84, 260] width 46 height 8
type textarea "20227199475"
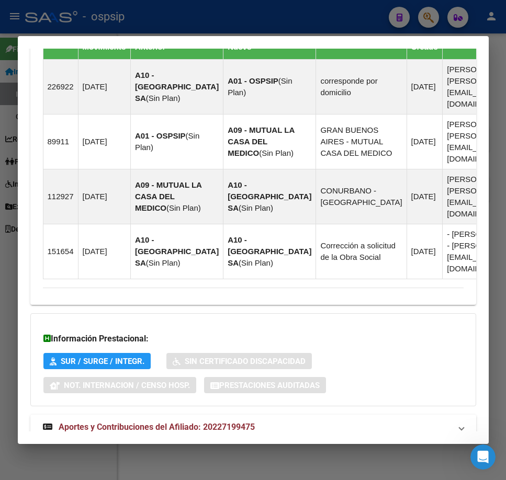
scroll to position [842, 0]
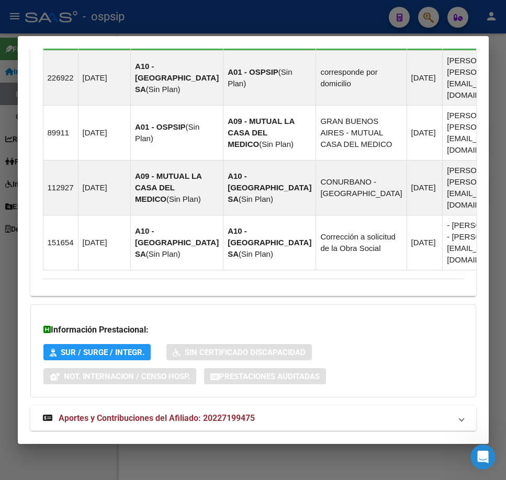
click at [326, 412] on mat-panel-title "Aportes y Contribuciones del Afiliado: 20227199475" at bounding box center [247, 418] width 408 height 13
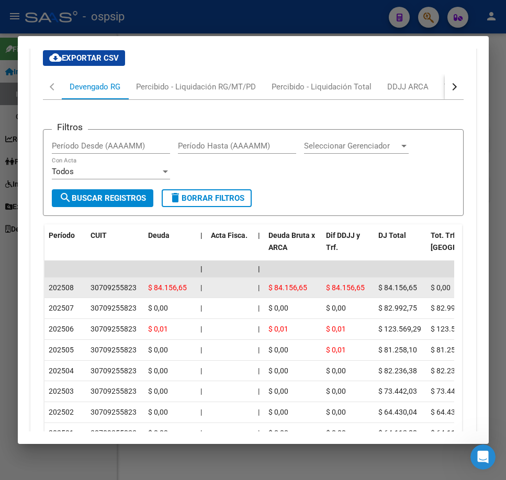
scroll to position [1165, 0]
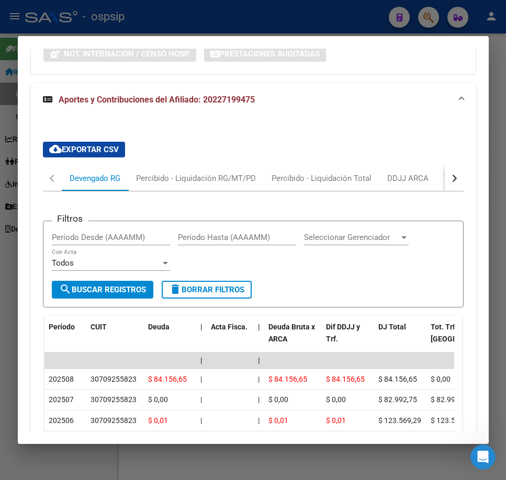
click at [450, 166] on button "button" at bounding box center [454, 178] width 19 height 25
click at [414, 173] on div "ARCA Relaciones Laborales" at bounding box center [384, 179] width 98 height 12
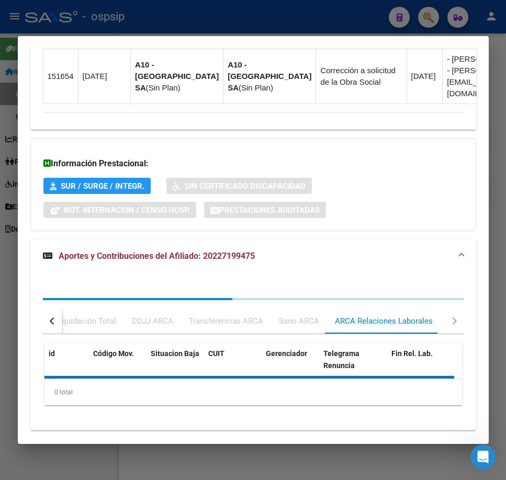
scroll to position [1083, 0]
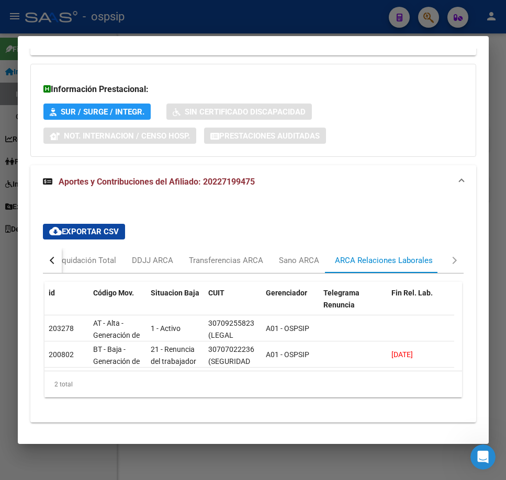
drag, startPoint x: 163, startPoint y: 348, endPoint x: 195, endPoint y: 352, distance: 32.2
click at [218, 355] on datatable-body "203278 AT - Alta - Generación de clave 1 - Activo 30709255823 (LEGAL SECURITY S…" at bounding box center [249, 342] width 410 height 55
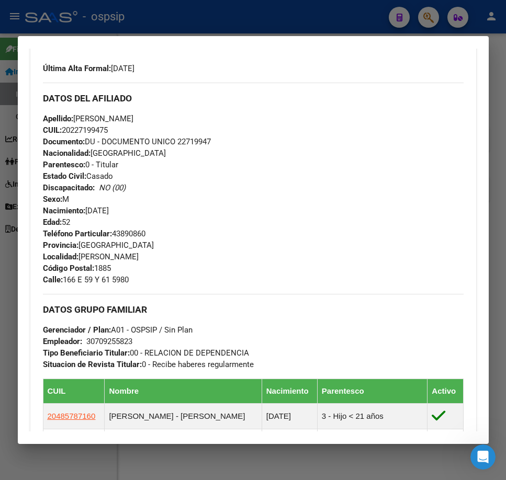
scroll to position [89, 0]
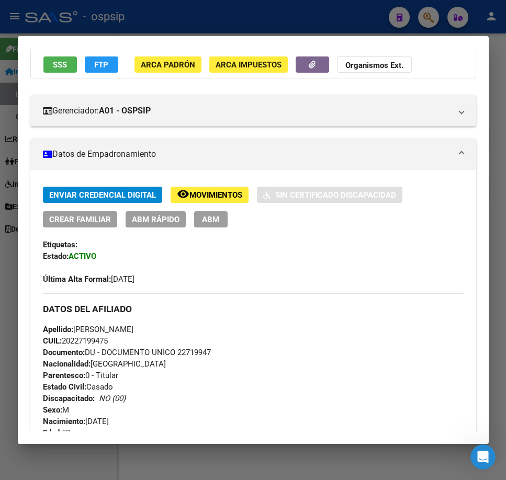
click at [96, 72] on button "FTP" at bounding box center [101, 65] width 33 height 16
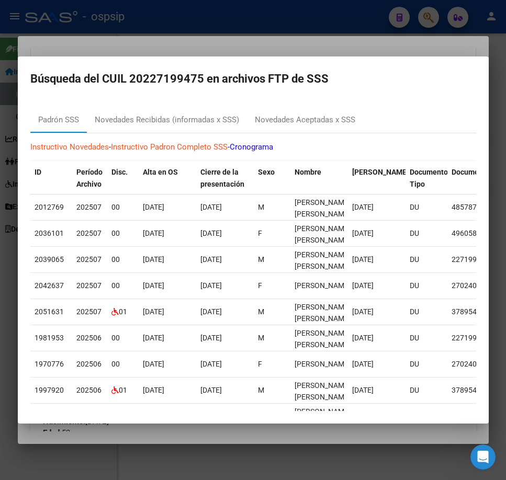
click at [368, 37] on div at bounding box center [253, 240] width 506 height 480
